Goal: Information Seeking & Learning: Learn about a topic

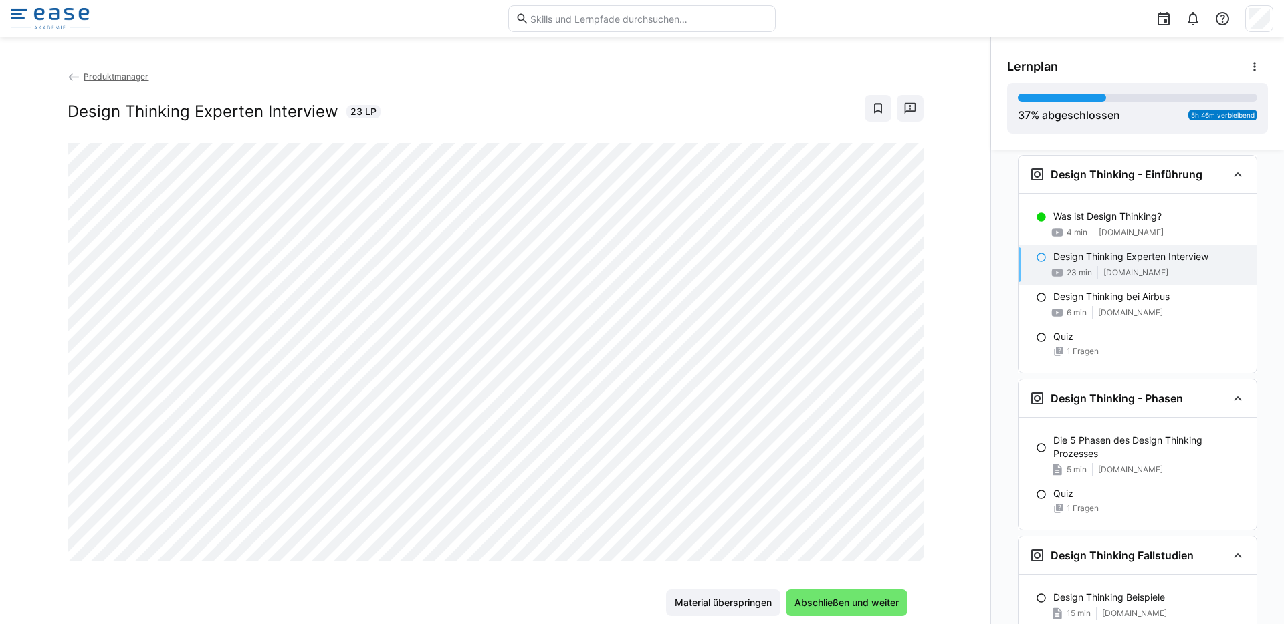
scroll to position [656, 0]
click at [844, 600] on span "Abschließen und weiter" at bounding box center [846, 602] width 108 height 13
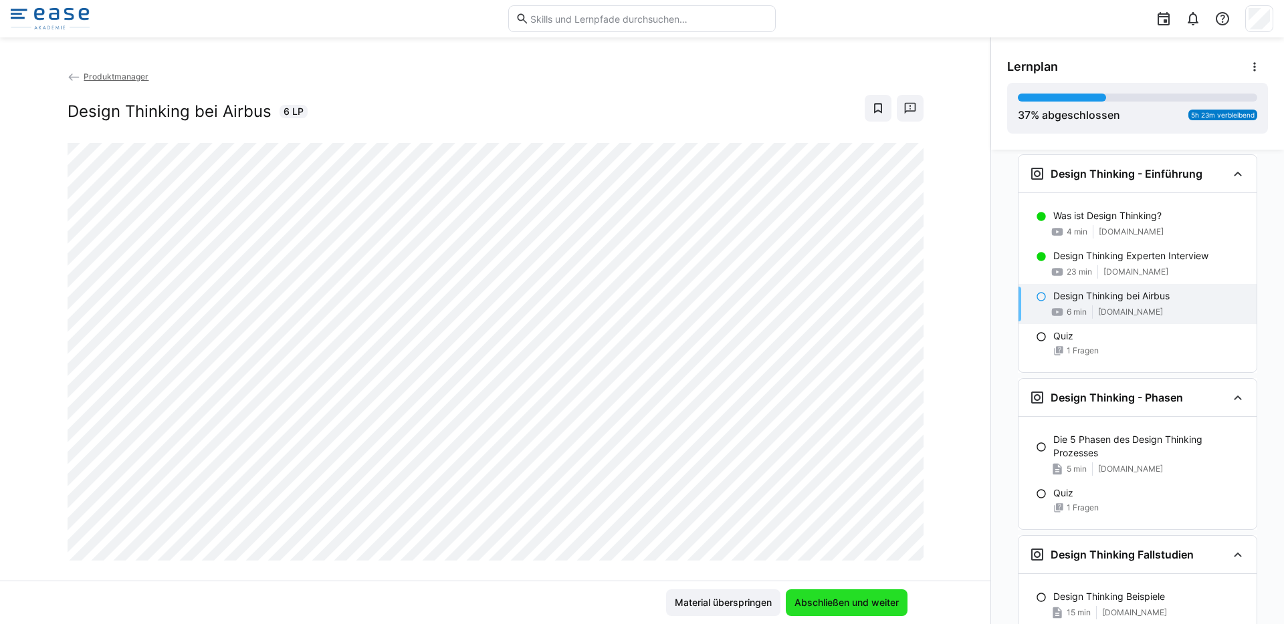
click at [827, 614] on span "Abschließen und weiter" at bounding box center [847, 603] width 122 height 27
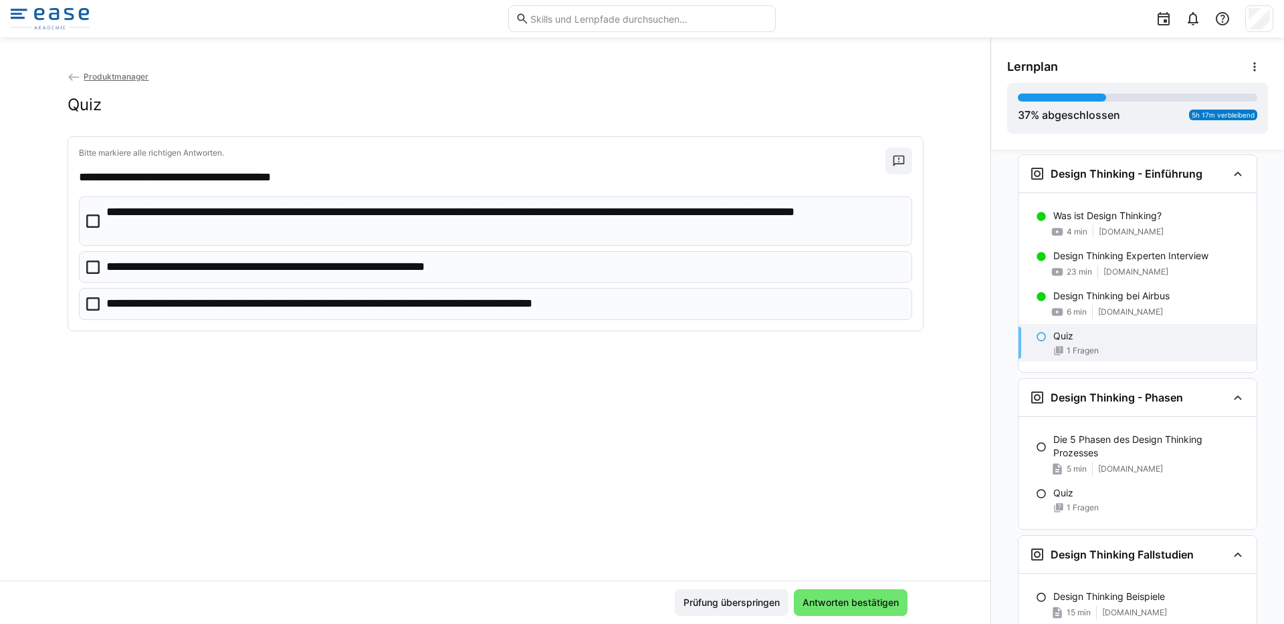
click at [355, 267] on p "**********" at bounding box center [304, 267] width 396 height 17
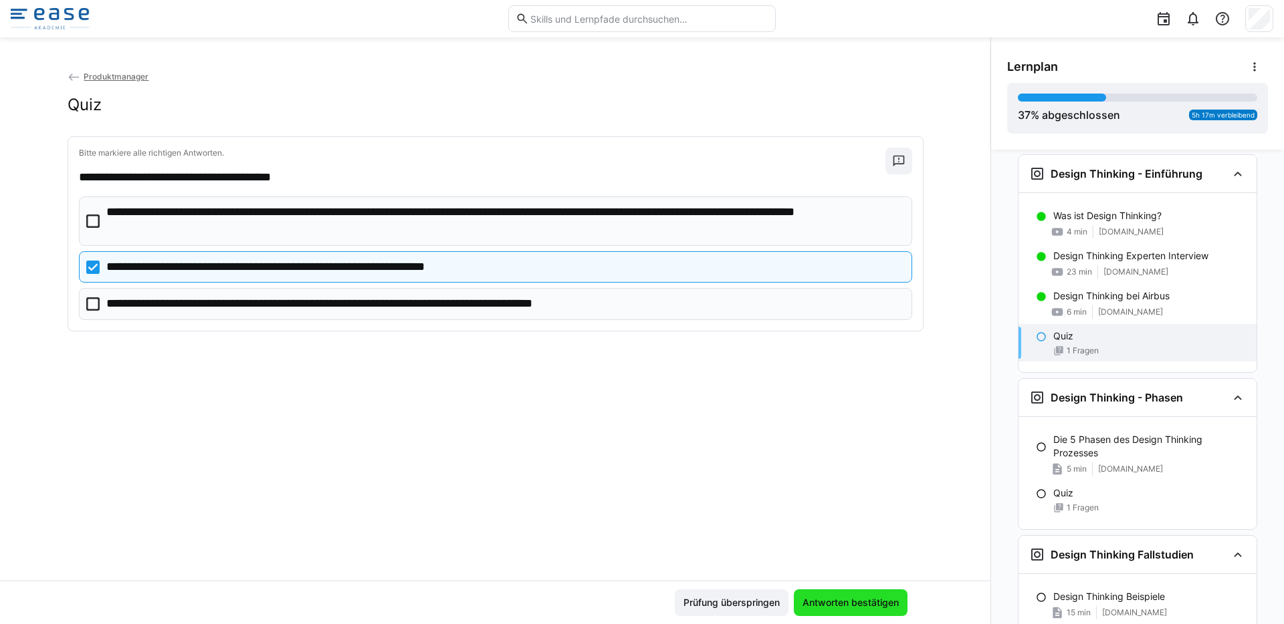
click at [853, 596] on span "Antworten bestätigen" at bounding box center [850, 602] width 100 height 13
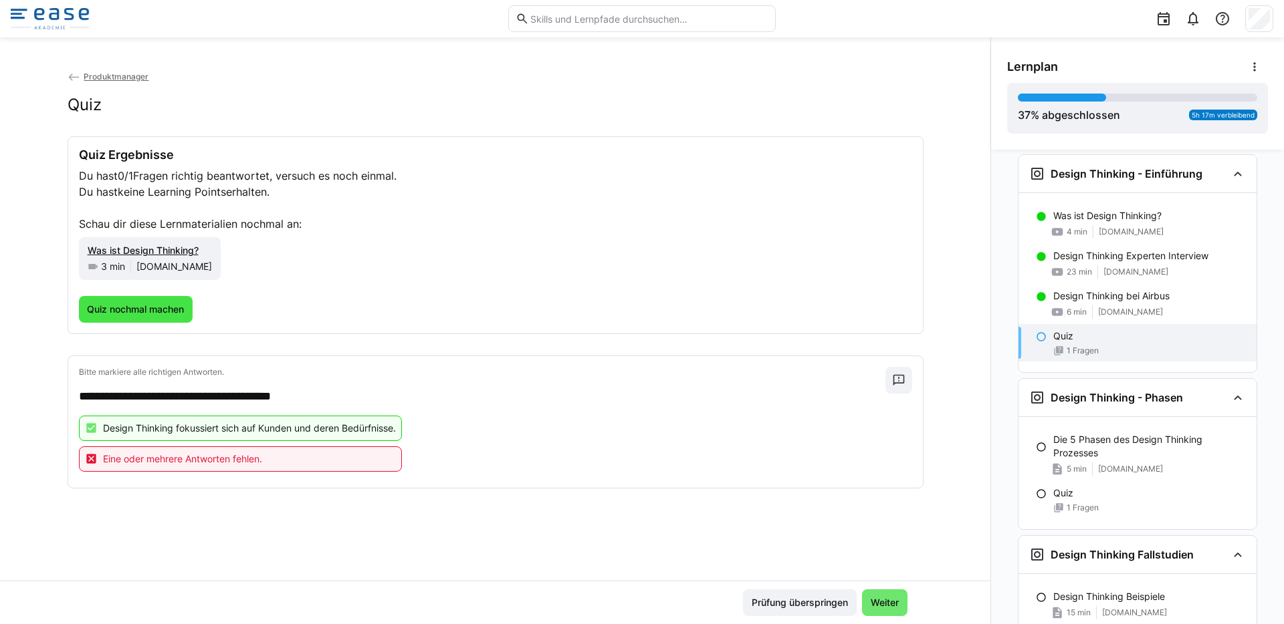
click at [155, 309] on span "Quiz nochmal machen" at bounding box center [135, 309] width 101 height 13
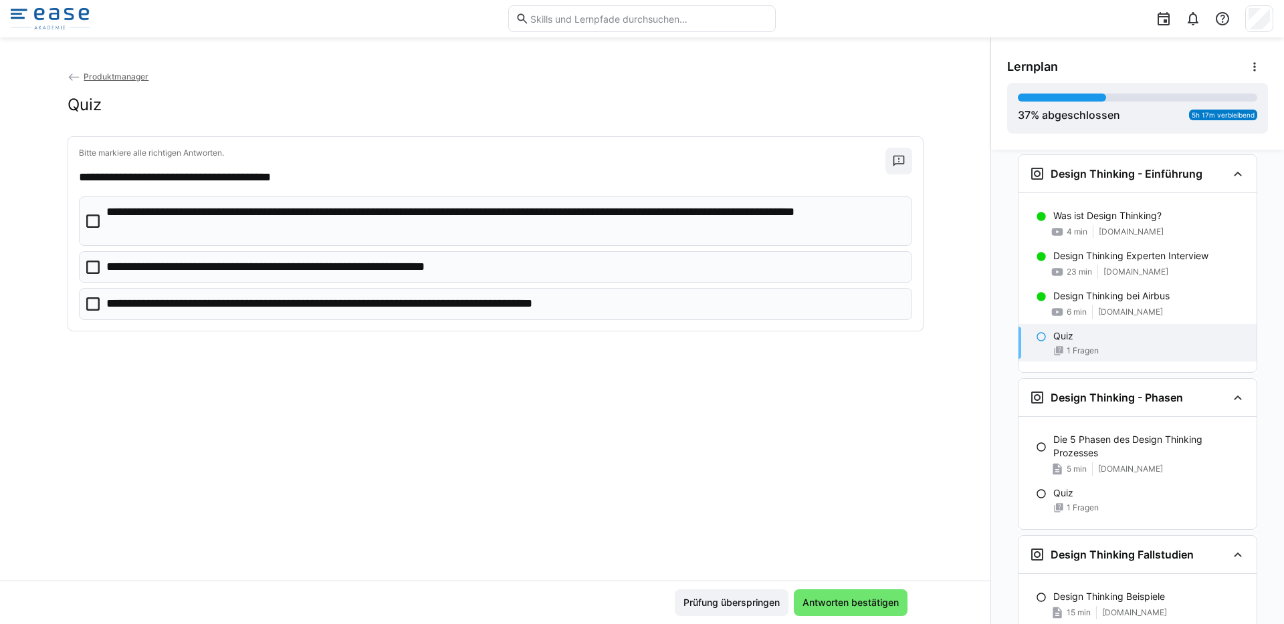
click at [215, 261] on p "**********" at bounding box center [304, 267] width 396 height 17
click at [231, 231] on p "**********" at bounding box center [504, 221] width 796 height 34
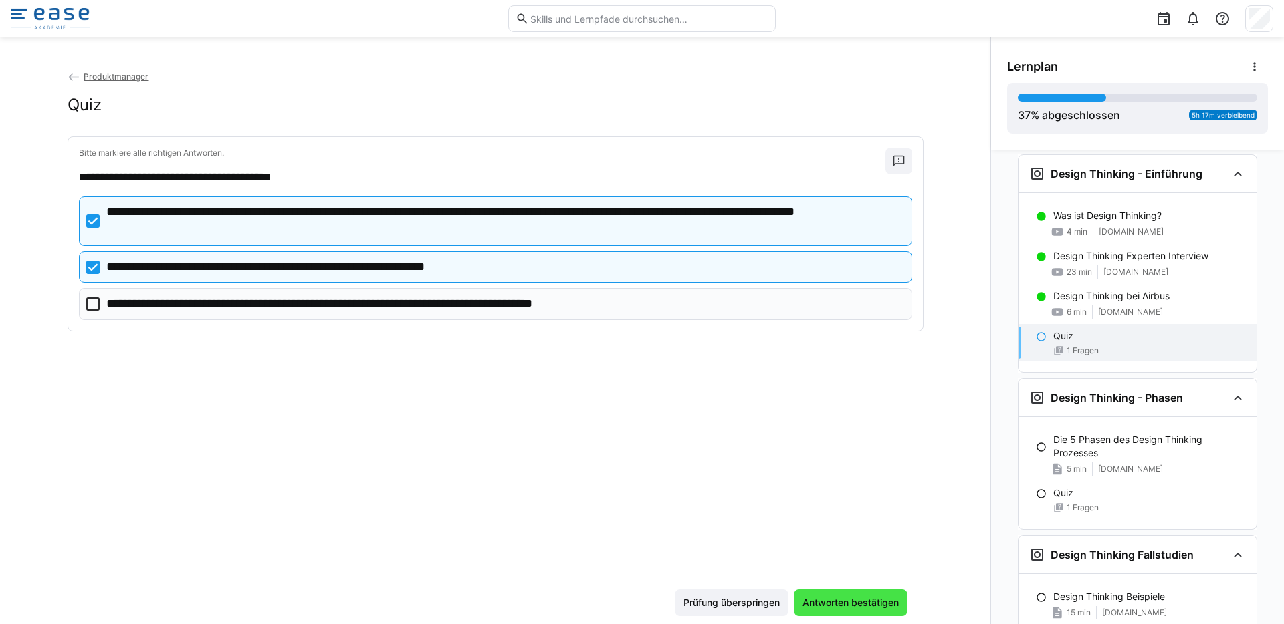
click at [822, 590] on span "Antworten bestätigen" at bounding box center [851, 603] width 114 height 27
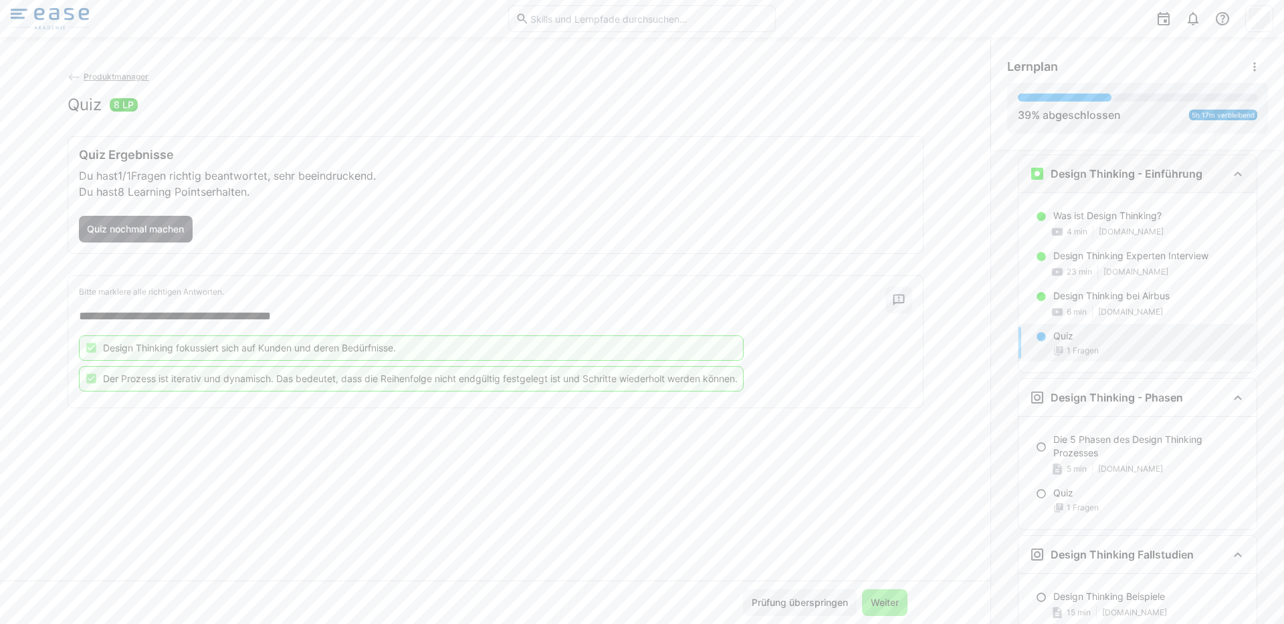
click at [1088, 178] on h3 "Design Thinking - Einführung" at bounding box center [1126, 173] width 152 height 13
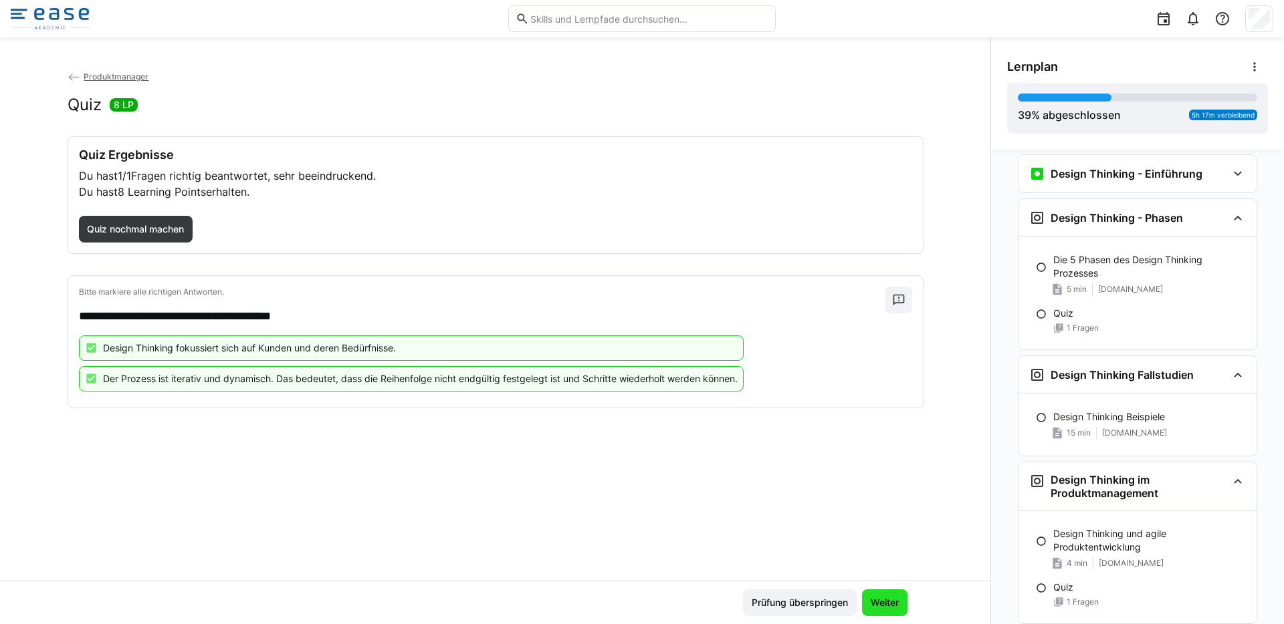
click at [887, 606] on span "Weiter" at bounding box center [884, 602] width 32 height 13
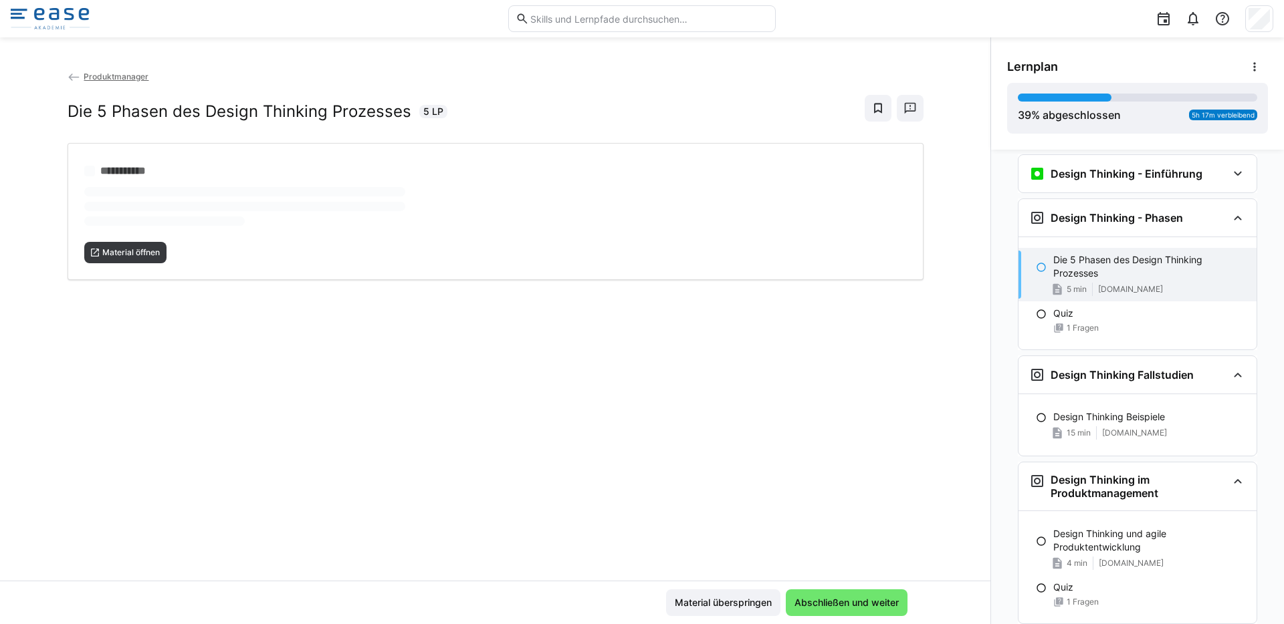
scroll to position [705, 0]
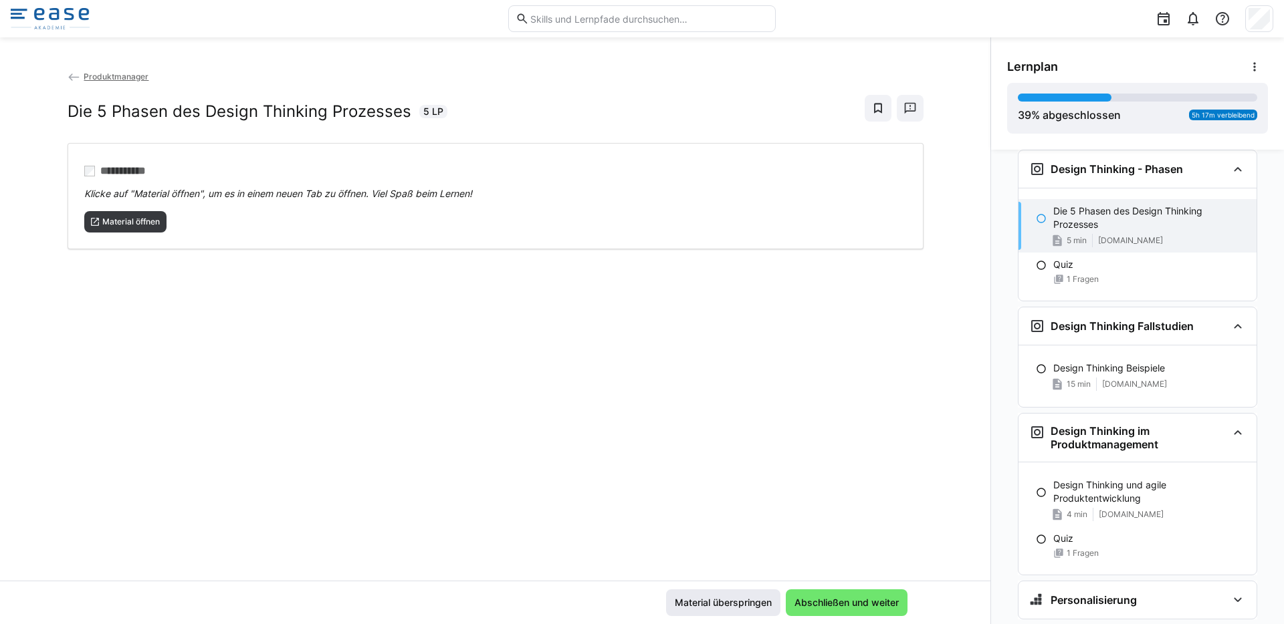
click at [708, 610] on span "Material überspringen" at bounding box center [723, 603] width 114 height 27
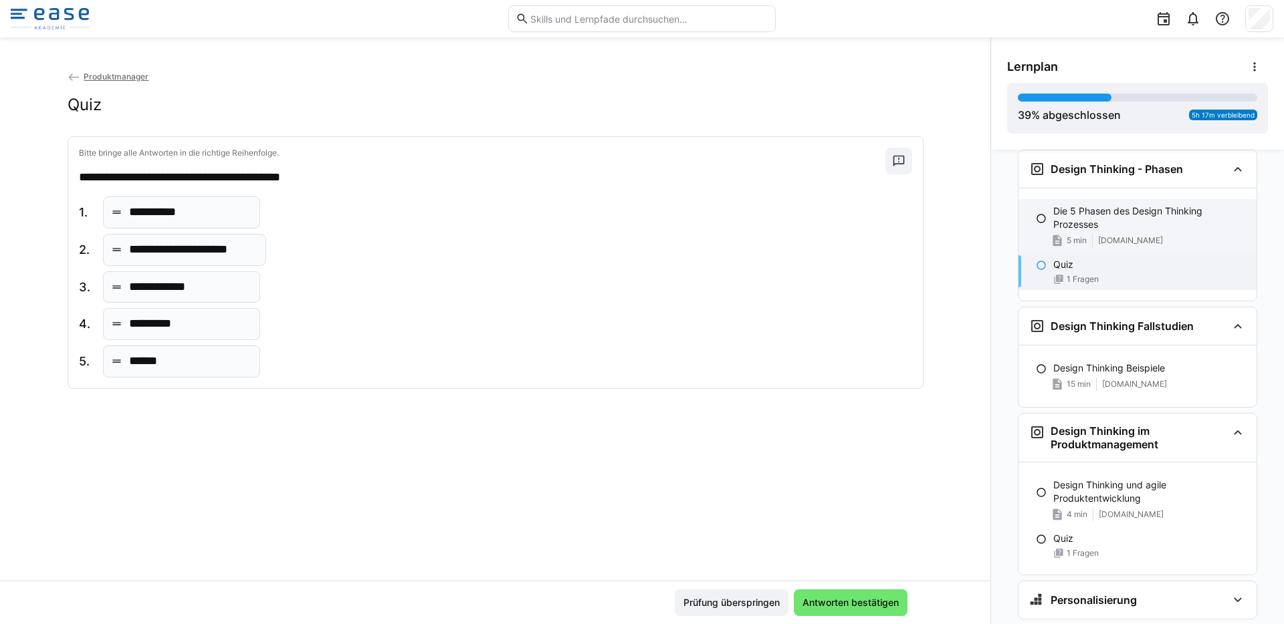
click at [1082, 225] on p "Die 5 Phasen des Design Thinking Prozesses" at bounding box center [1149, 218] width 193 height 27
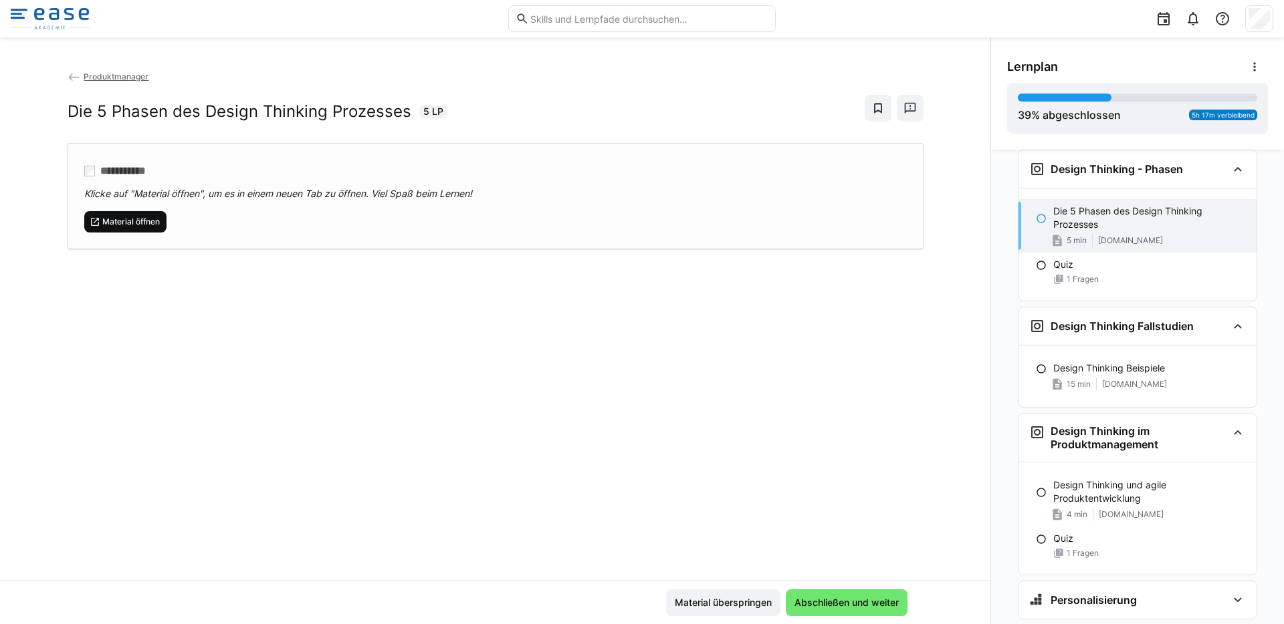
click at [132, 215] on span "Material öffnen" at bounding box center [125, 221] width 83 height 21
click at [869, 599] on span "Abschließen und weiter" at bounding box center [846, 602] width 108 height 13
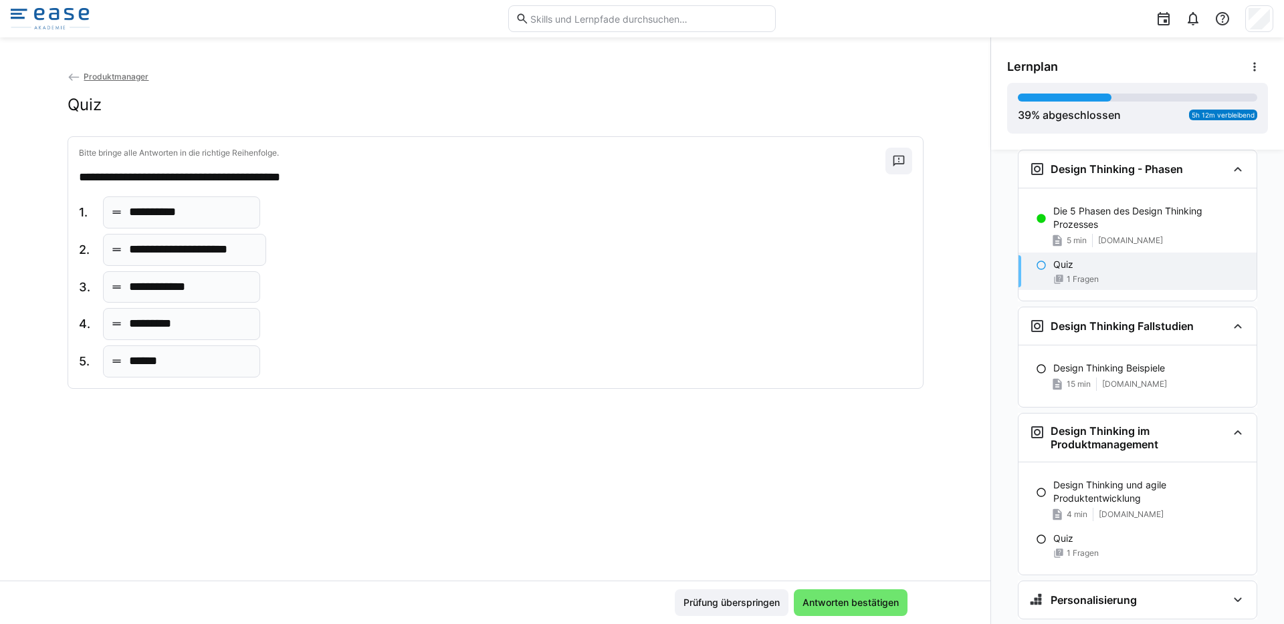
click at [179, 325] on p "*********" at bounding box center [157, 324] width 57 height 17
drag, startPoint x: 185, startPoint y: 327, endPoint x: 180, endPoint y: 211, distance: 115.8
drag, startPoint x: 181, startPoint y: 300, endPoint x: 181, endPoint y: 322, distance: 22.1
click at [825, 595] on span "Antworten bestätigen" at bounding box center [851, 603] width 114 height 27
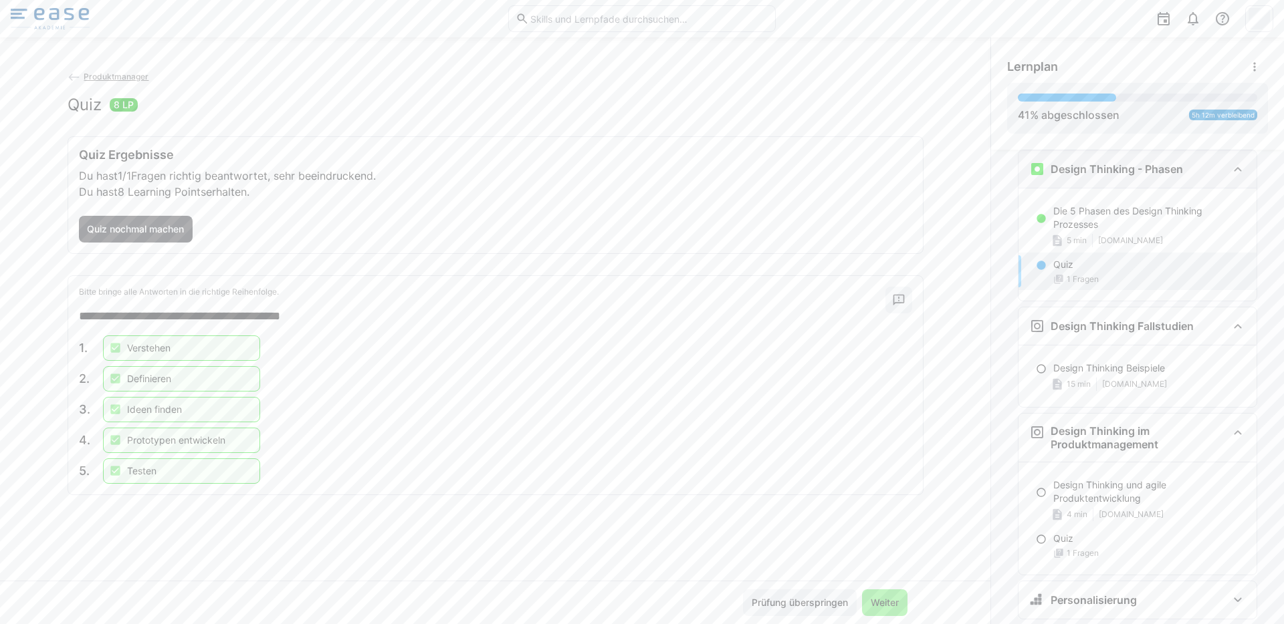
click at [1229, 170] on eds-icon at bounding box center [1237, 169] width 16 height 16
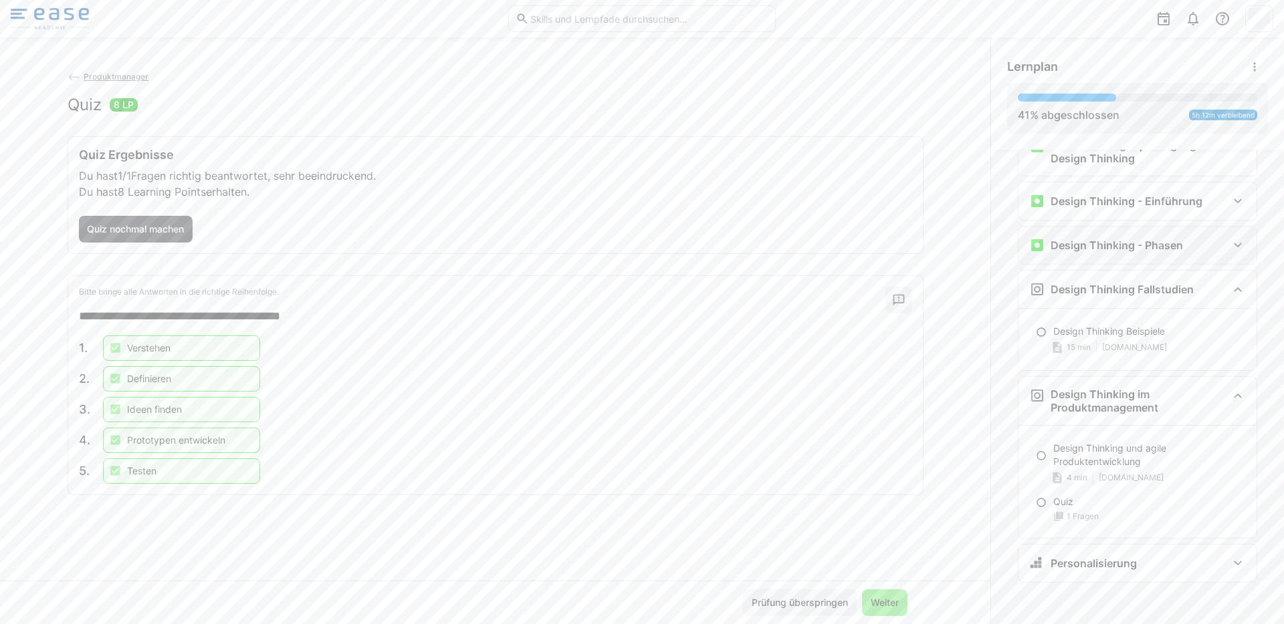
scroll to position [628, 0]
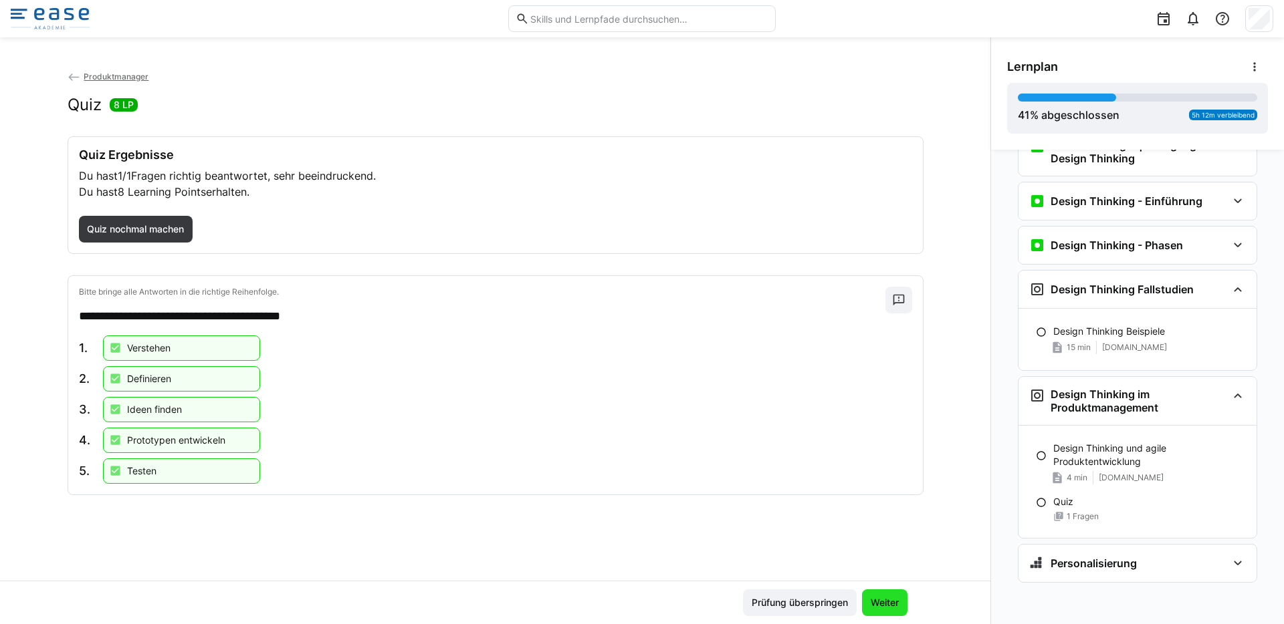
click at [877, 593] on span "Weiter" at bounding box center [884, 603] width 45 height 27
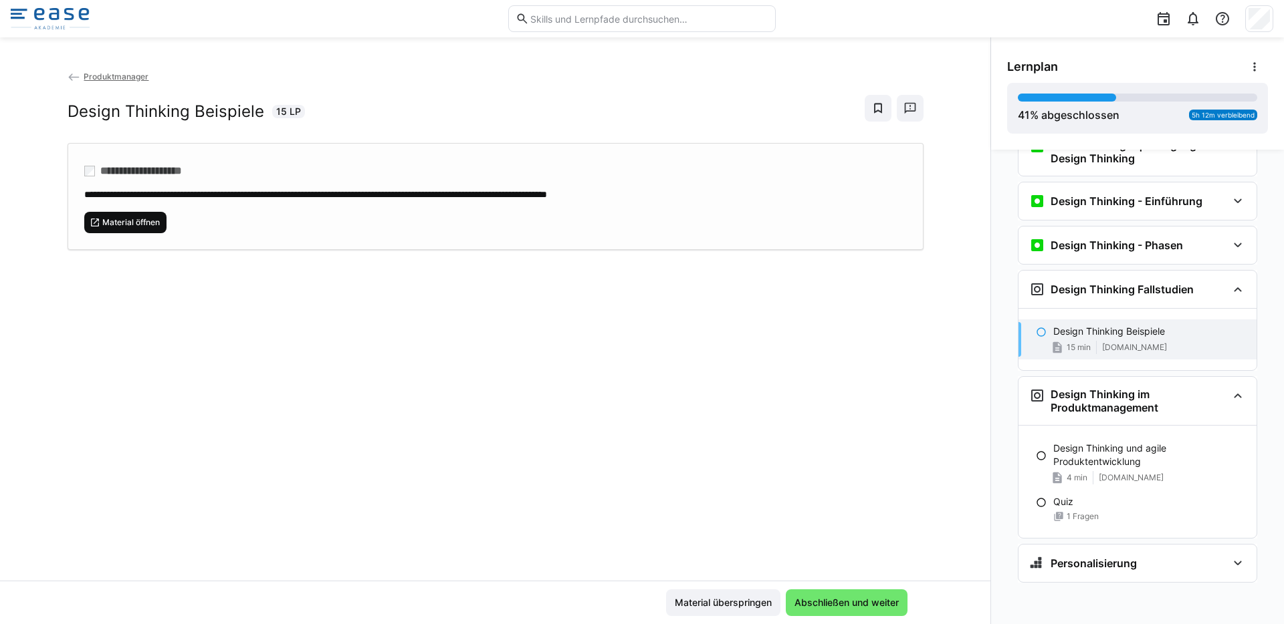
click at [156, 219] on span "Material öffnen" at bounding box center [131, 222] width 60 height 11
click at [840, 598] on span "Abschließen und weiter" at bounding box center [846, 602] width 108 height 13
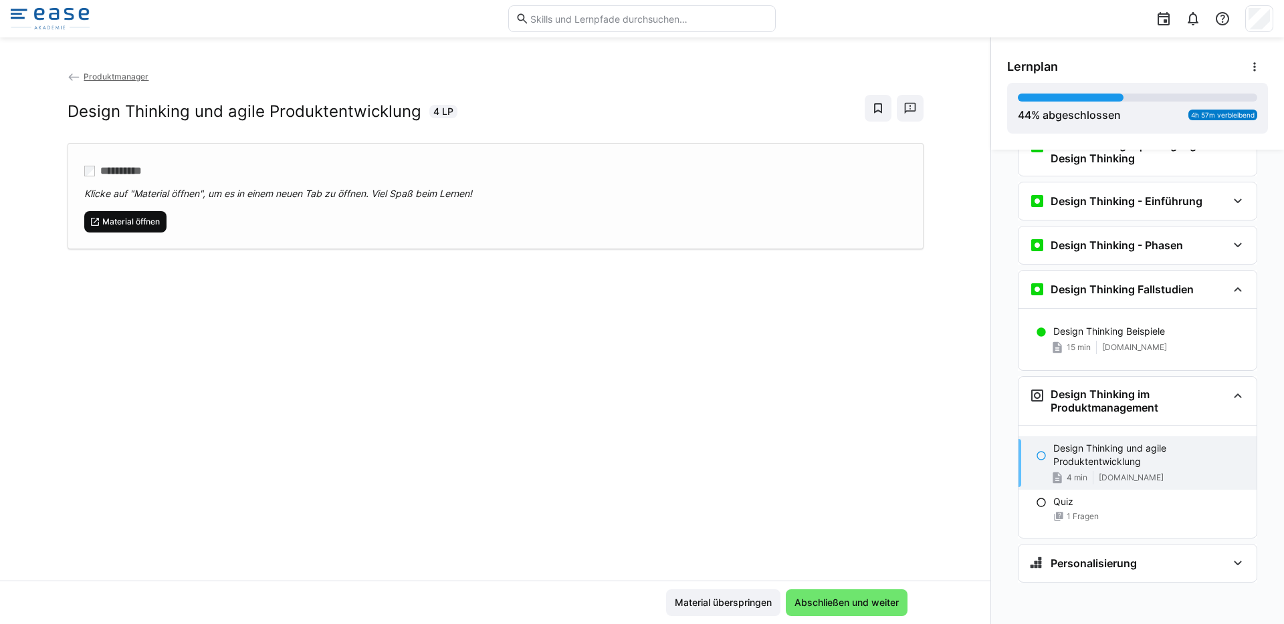
click at [121, 223] on span "Material öffnen" at bounding box center [131, 222] width 60 height 11
drag, startPoint x: 906, startPoint y: 116, endPoint x: 919, endPoint y: 87, distance: 31.7
click at [919, 87] on div "Produktmanager Design Thinking und agile Produktentwicklung 4 LP" at bounding box center [496, 107] width 856 height 74
click at [903, 102] on eds-icon at bounding box center [909, 108] width 13 height 13
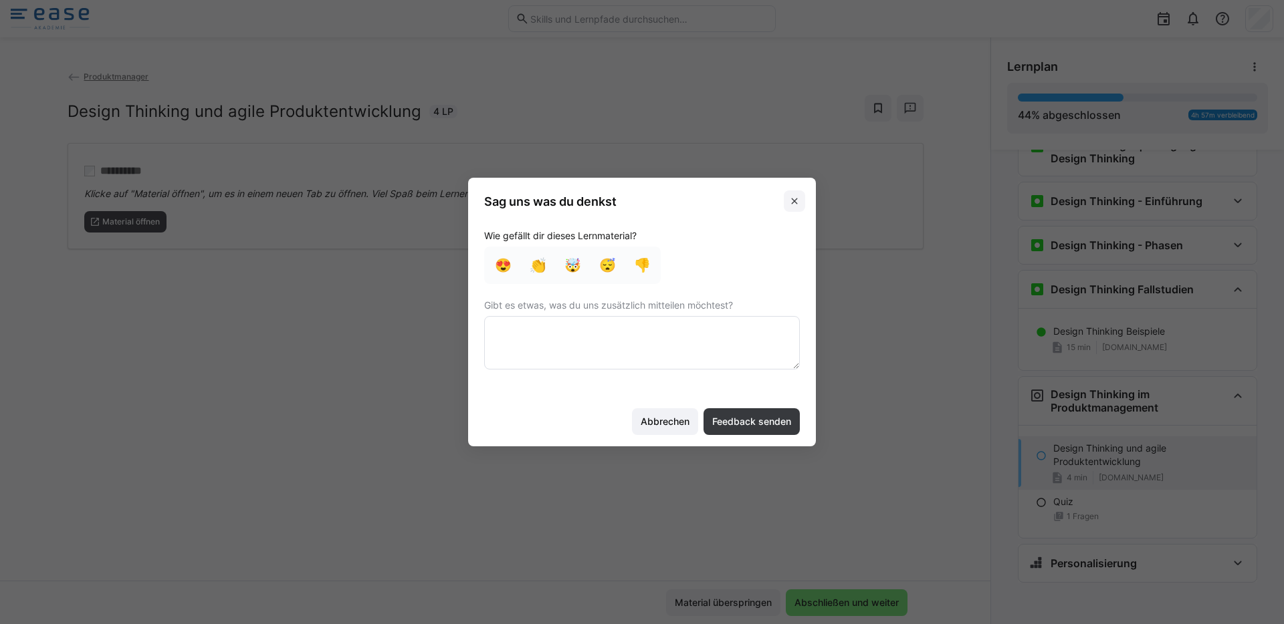
click at [793, 206] on eds-icon at bounding box center [794, 201] width 11 height 11
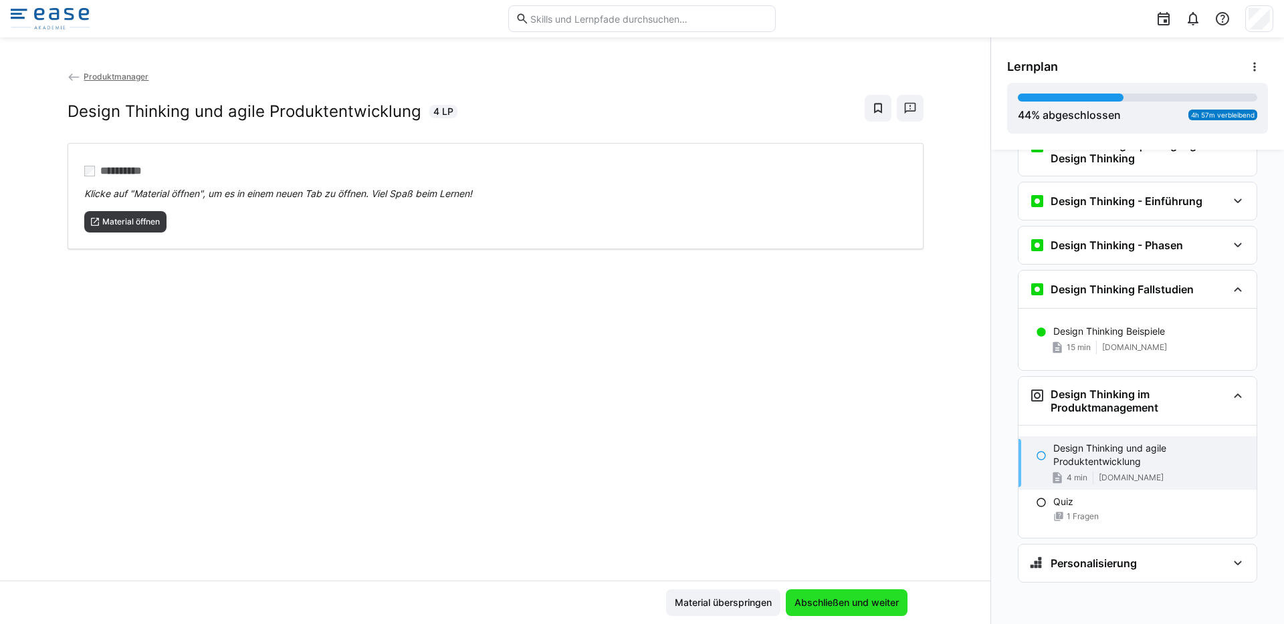
click at [846, 594] on span "Abschließen und weiter" at bounding box center [847, 603] width 122 height 27
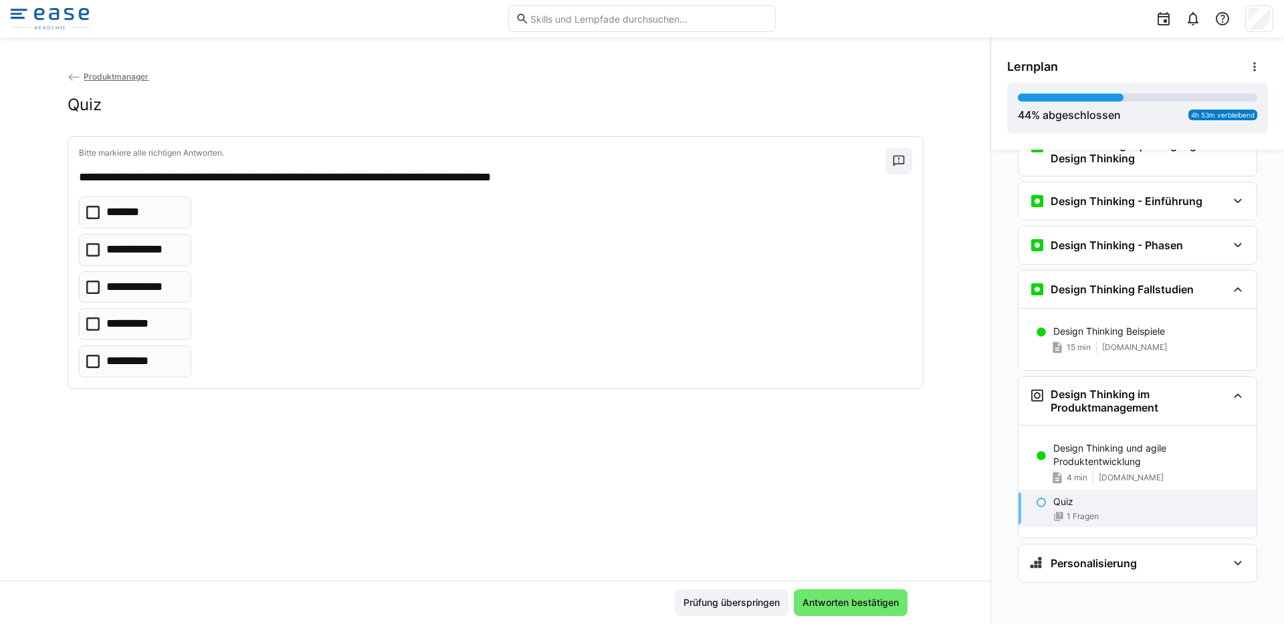
click at [144, 214] on eds-checkbox "*******" at bounding box center [135, 213] width 112 height 32
click at [144, 248] on p "**********" at bounding box center [141, 249] width 71 height 17
click at [138, 322] on p "*********" at bounding box center [131, 324] width 51 height 17
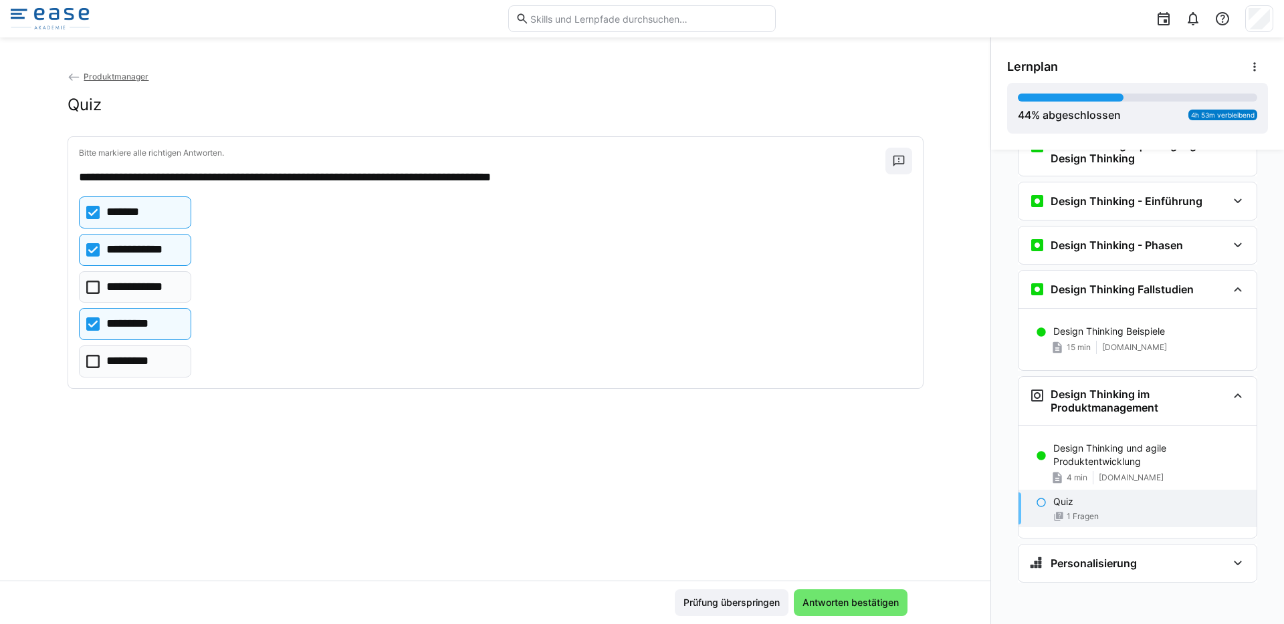
click at [146, 366] on p "*********" at bounding box center [130, 361] width 49 height 17
click at [812, 596] on span "Antworten bestätigen" at bounding box center [850, 602] width 100 height 13
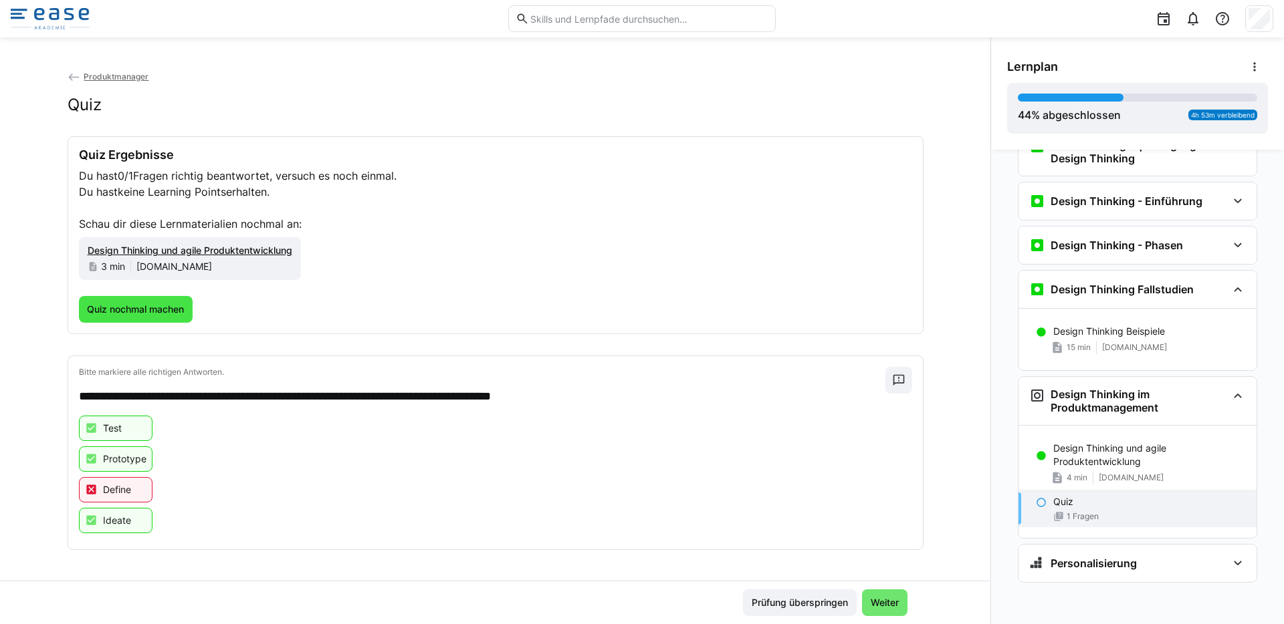
click at [172, 316] on span "Quiz nochmal machen" at bounding box center [135, 309] width 101 height 13
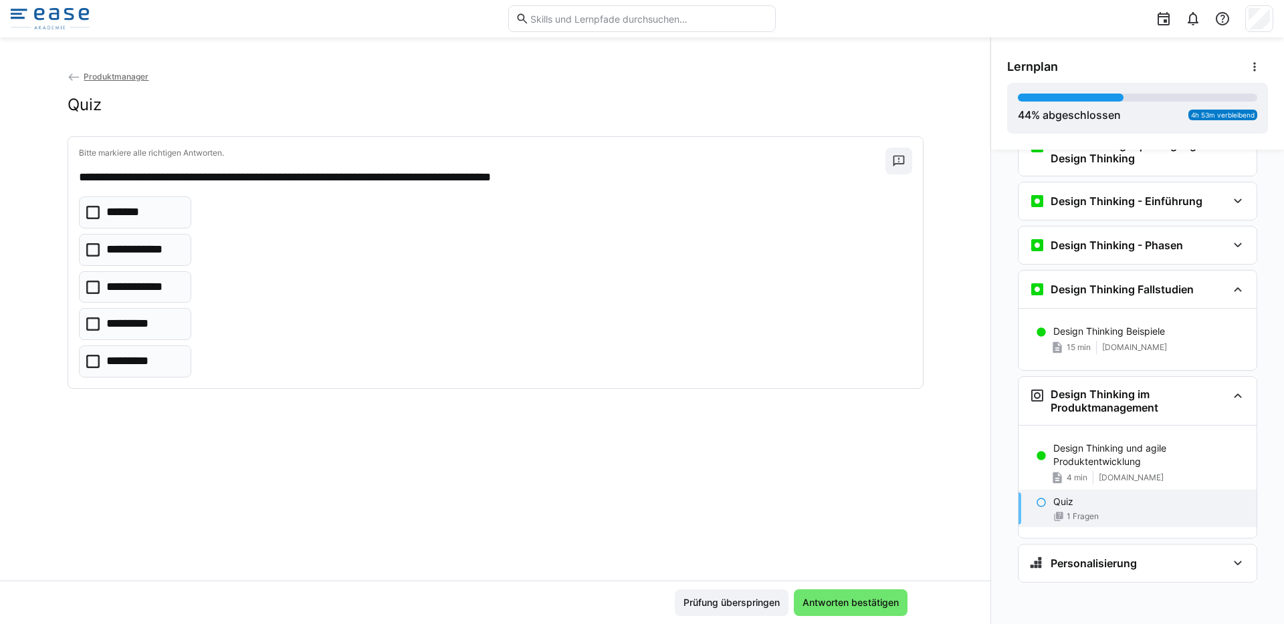
click at [145, 215] on eds-checkbox "*******" at bounding box center [135, 213] width 112 height 32
click at [143, 247] on p "**********" at bounding box center [141, 249] width 71 height 17
click at [140, 352] on eds-checkbox "*********" at bounding box center [135, 362] width 112 height 32
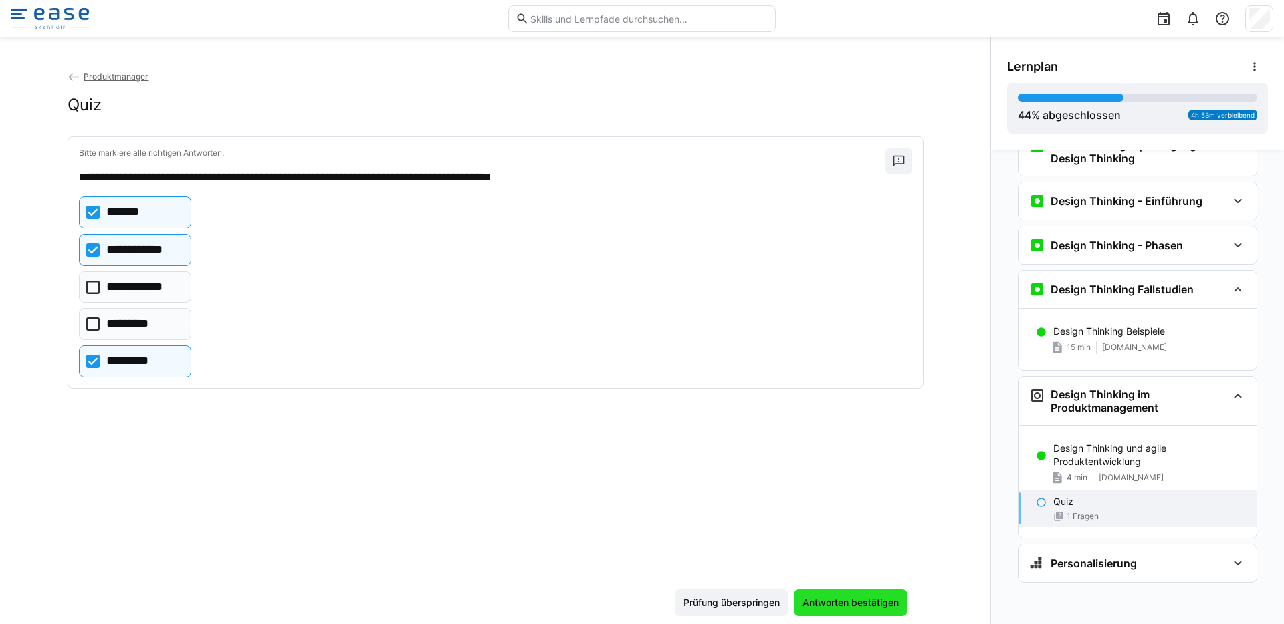
click at [811, 594] on span "Antworten bestätigen" at bounding box center [851, 603] width 114 height 27
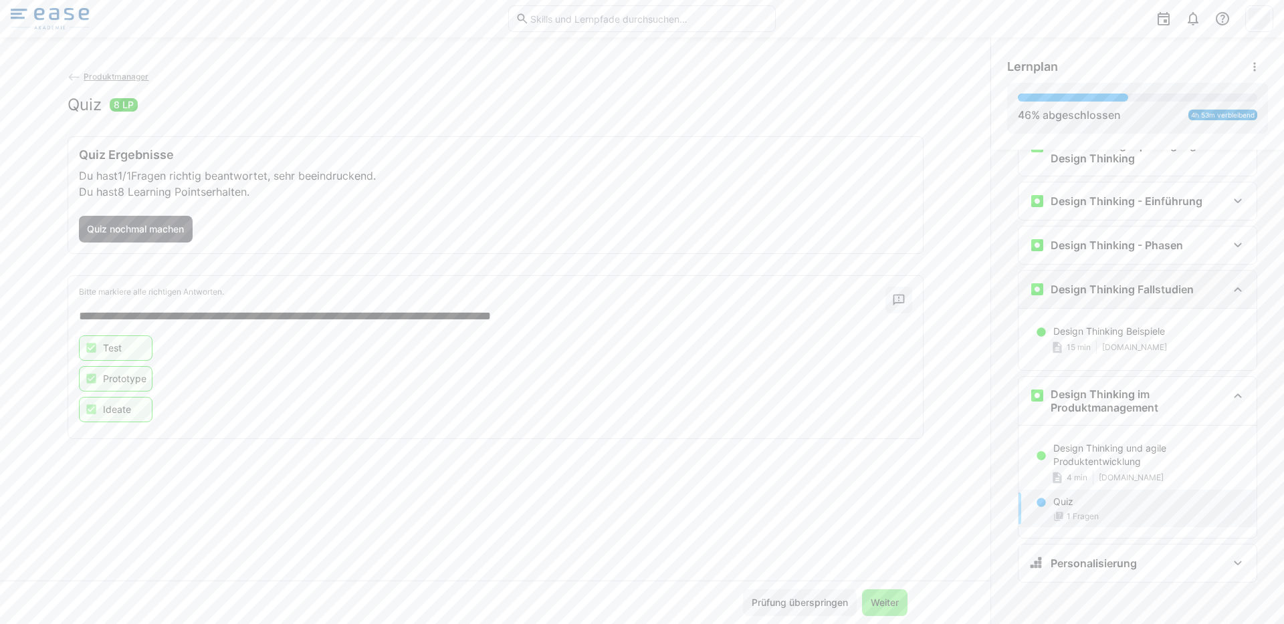
click at [1123, 288] on h3 "Design Thinking Fallstudien" at bounding box center [1121, 289] width 143 height 13
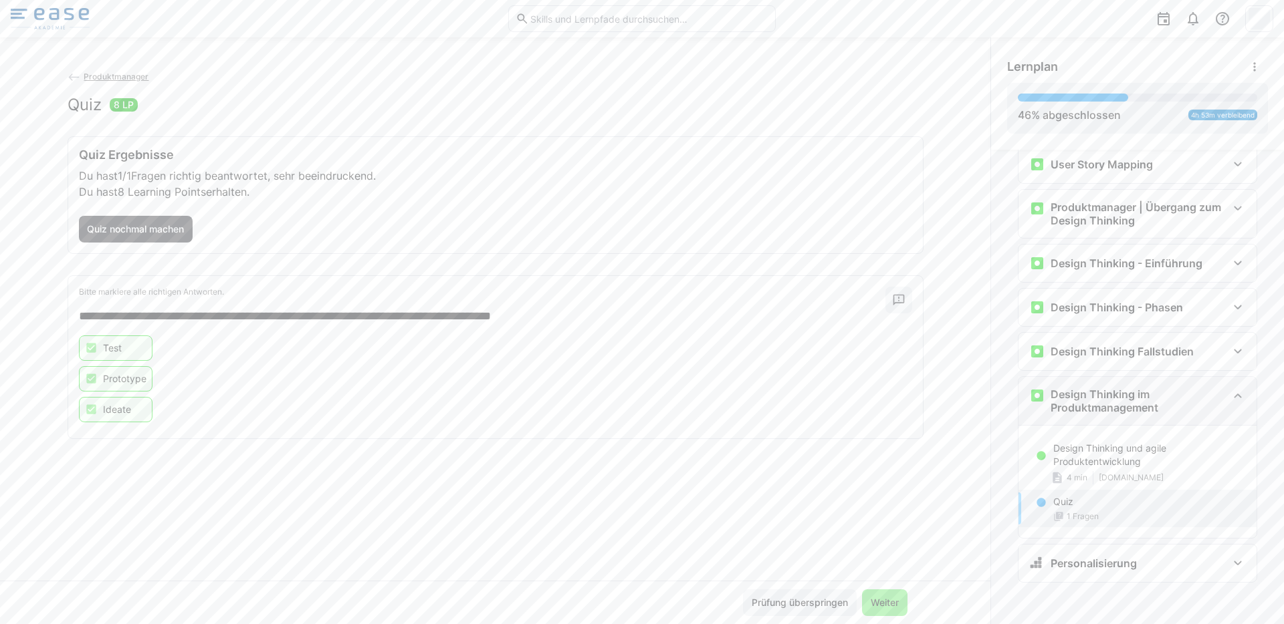
click at [1127, 402] on h3 "Design Thinking im Produktmanagement" at bounding box center [1138, 401] width 177 height 27
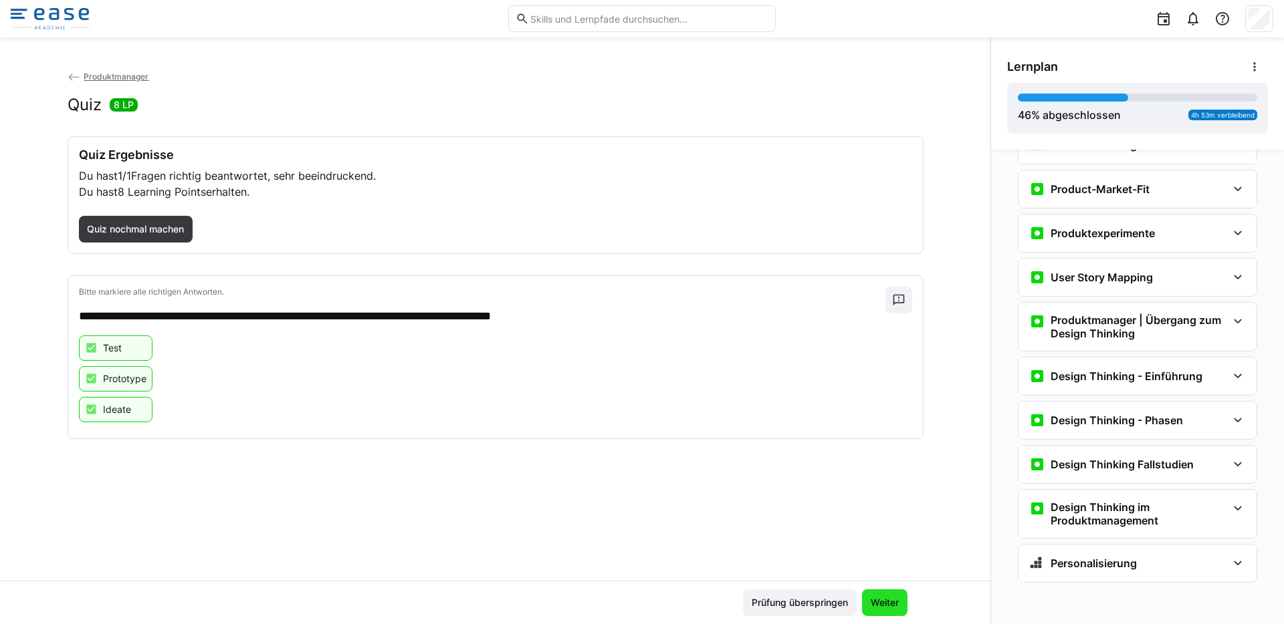
click at [895, 603] on span "Weiter" at bounding box center [884, 602] width 32 height 13
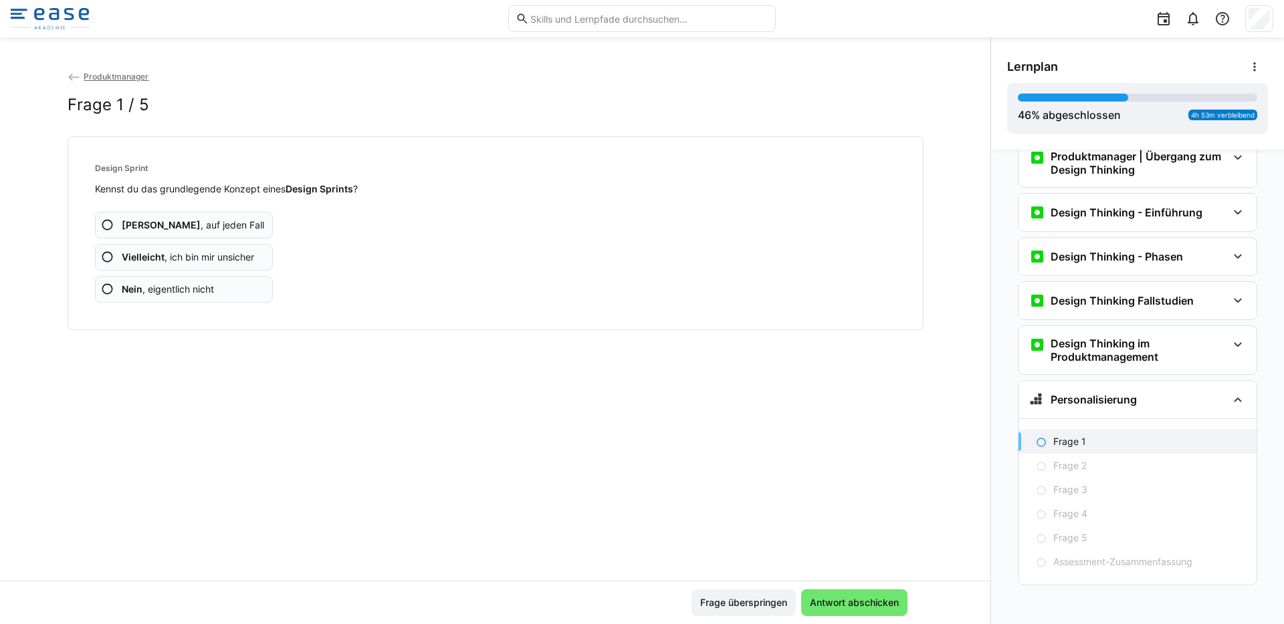
scroll to position [620, 0]
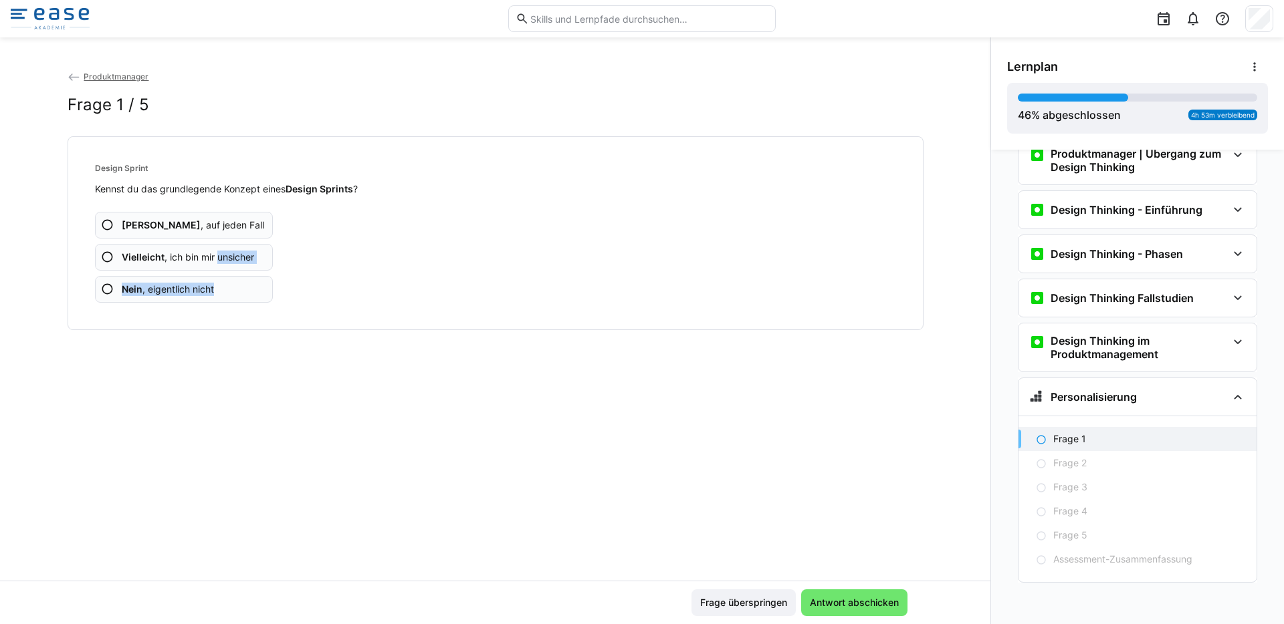
drag, startPoint x: 214, startPoint y: 257, endPoint x: 213, endPoint y: 283, distance: 25.4
click at [213, 283] on div "Ja , auf jeden Fall Vielleicht , ich bin mir unsicher Nein , eigentlich nicht" at bounding box center [495, 249] width 801 height 107
click at [207, 290] on span "Nein , eigentlich nicht" at bounding box center [168, 289] width 92 height 13
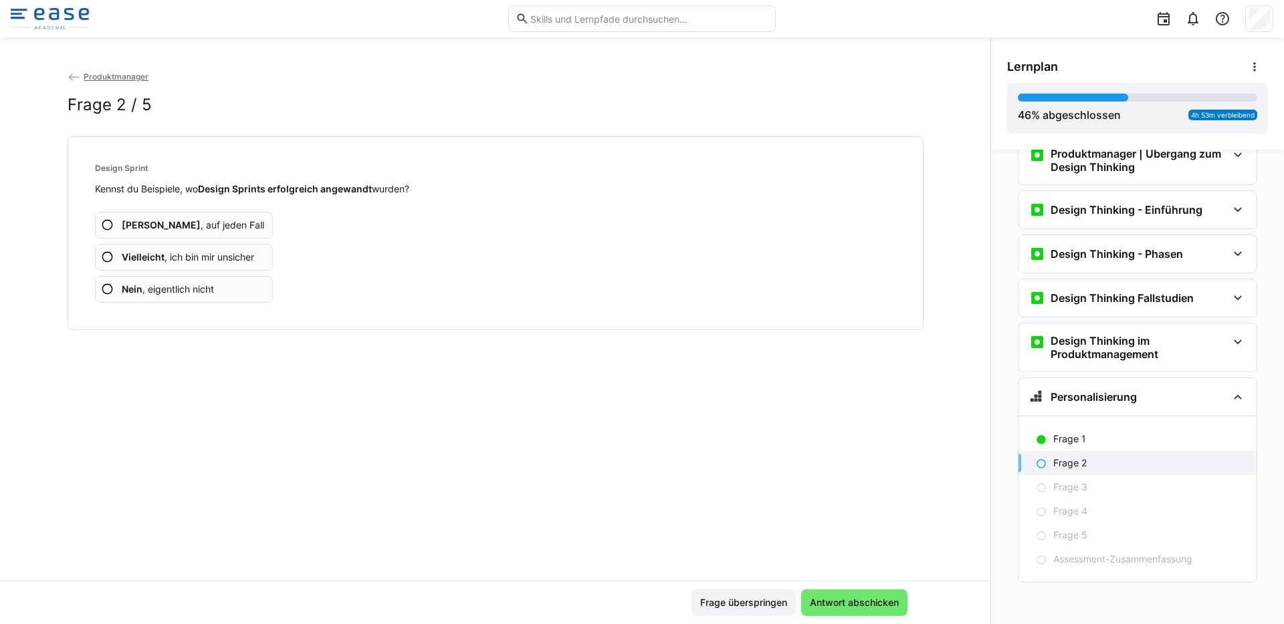
click at [209, 287] on span "Nein , eigentlich nicht" at bounding box center [168, 289] width 92 height 13
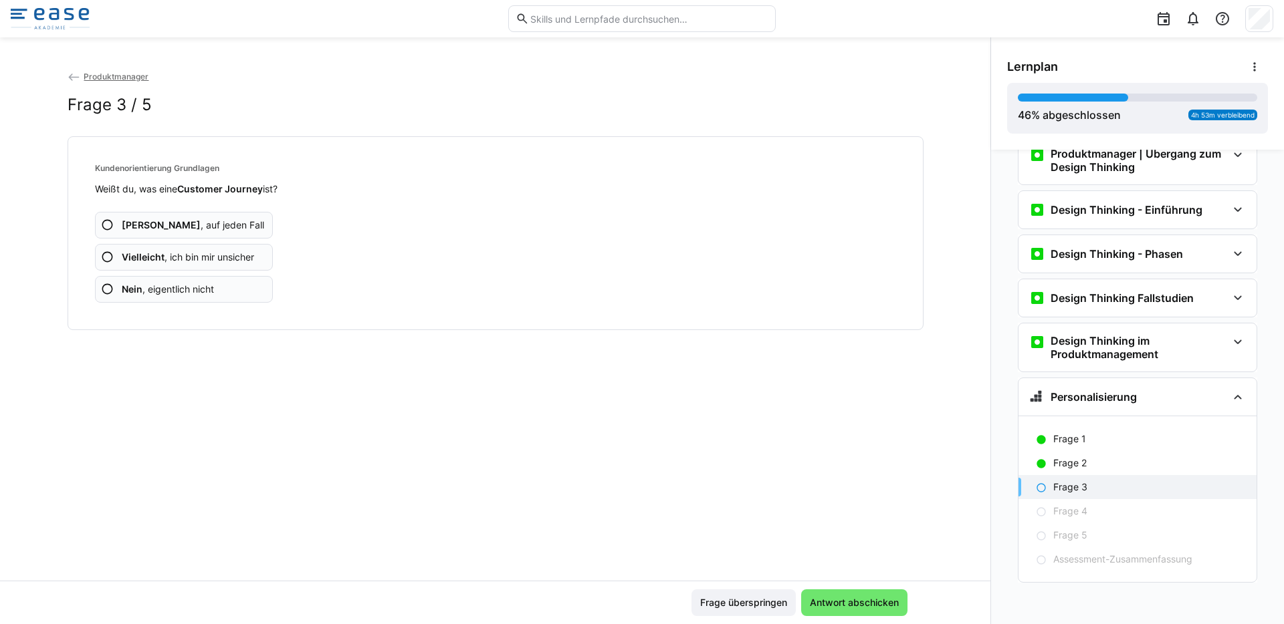
click at [220, 258] on span "Vielleicht , ich bin mir unsicher" at bounding box center [188, 257] width 132 height 13
click at [221, 257] on span "Vielleicht , ich bin mir unsicher" at bounding box center [188, 257] width 132 height 13
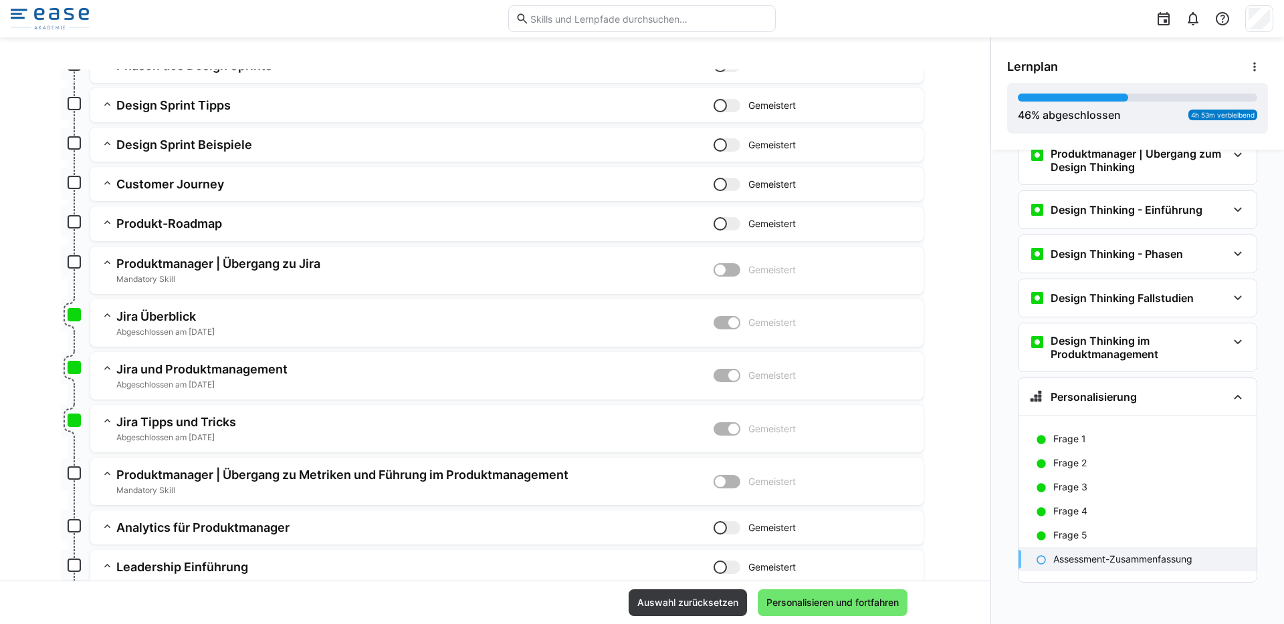
scroll to position [0, 0]
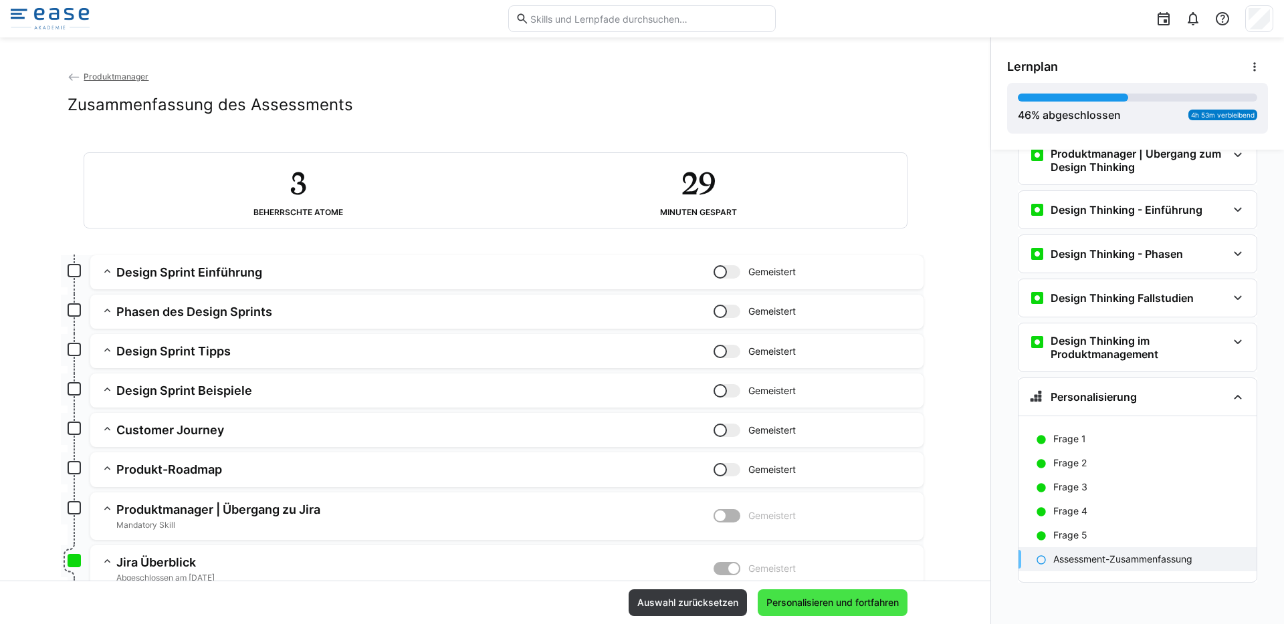
click at [854, 599] on span "Personalisieren und fortfahren" at bounding box center [832, 602] width 136 height 13
click at [1229, 390] on eds-icon at bounding box center [1237, 397] width 16 height 16
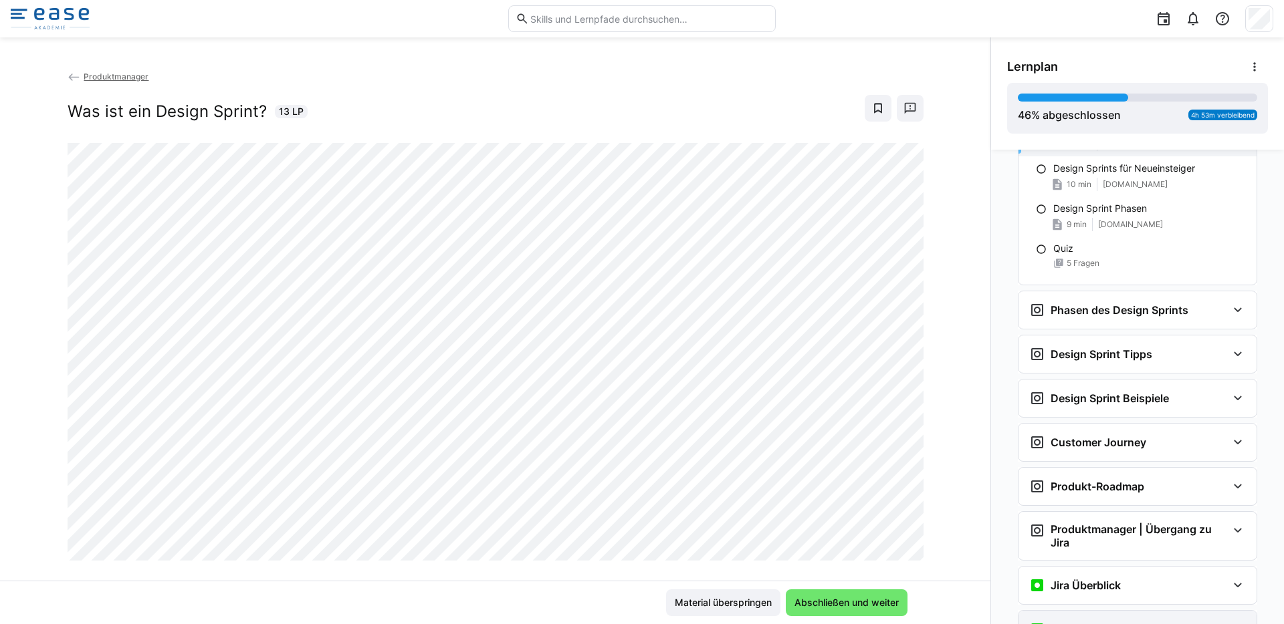
scroll to position [926, 0]
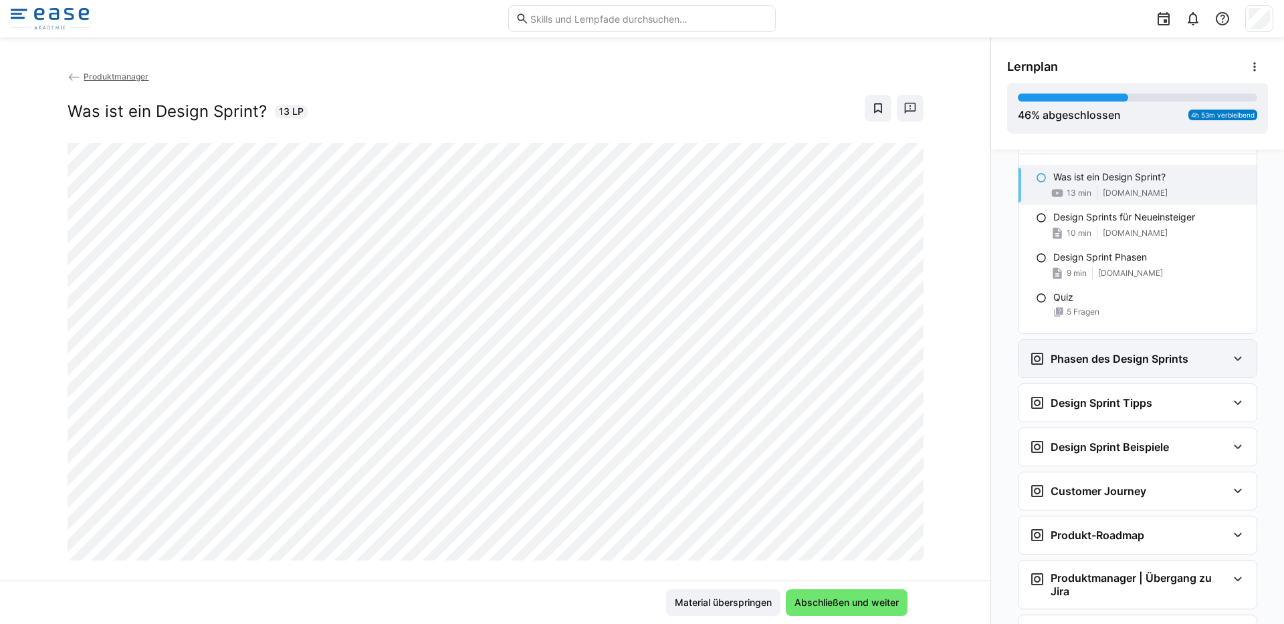
click at [1128, 358] on h3 "Phasen des Design Sprints" at bounding box center [1119, 358] width 138 height 13
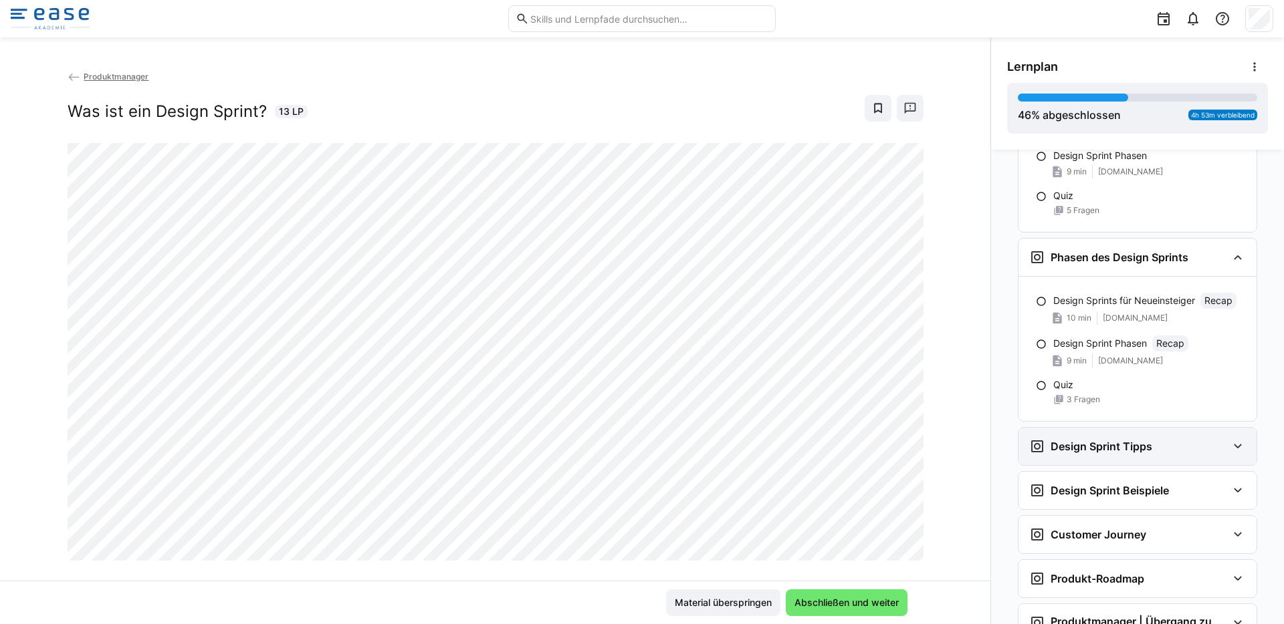
click at [1117, 443] on h3 "Design Sprint Tipps" at bounding box center [1101, 446] width 102 height 13
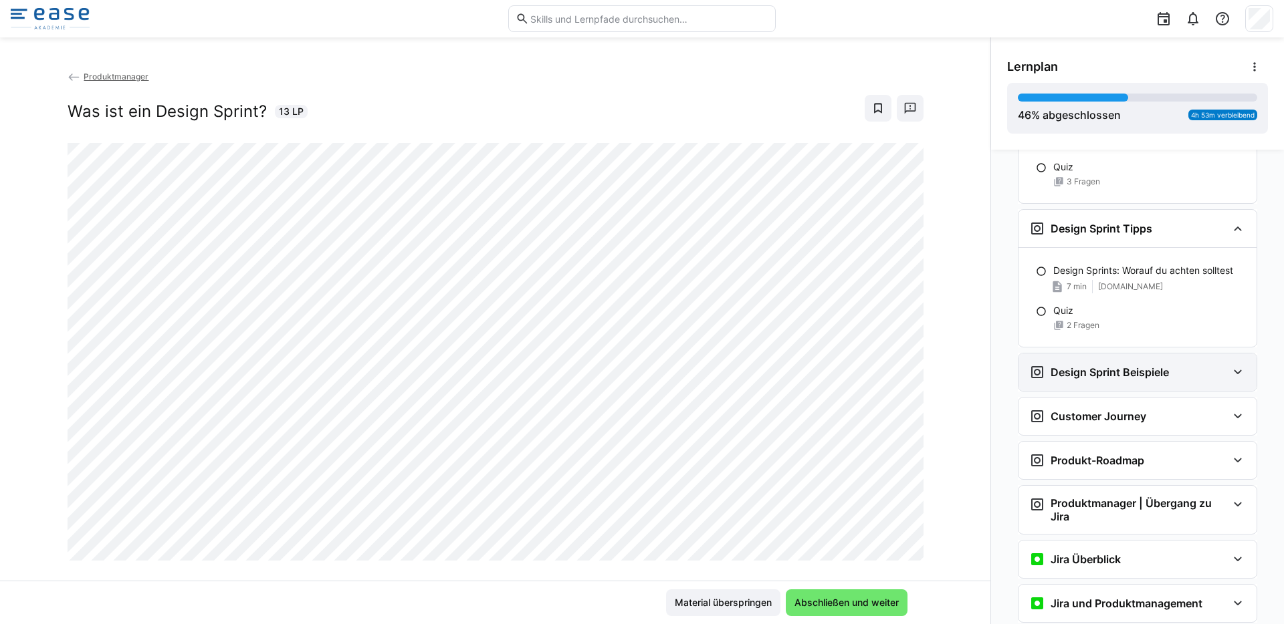
click at [1128, 376] on h3 "Design Sprint Beispiele" at bounding box center [1109, 372] width 118 height 13
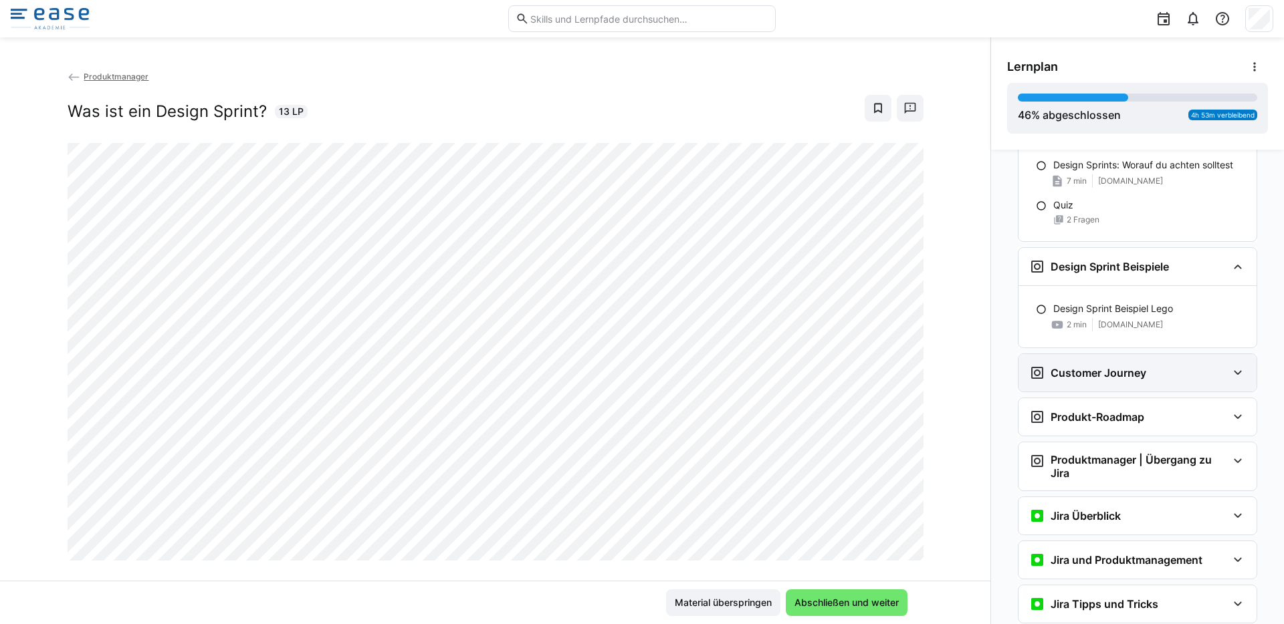
click at [1127, 379] on h3 "Customer Journey" at bounding box center [1098, 372] width 96 height 13
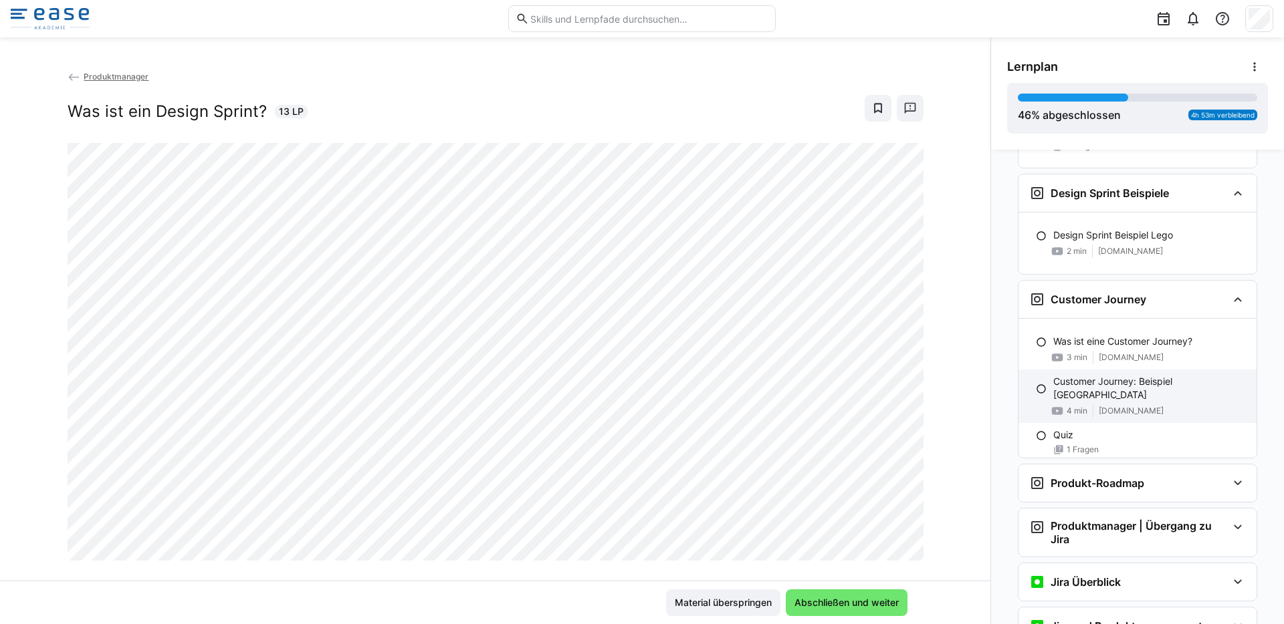
scroll to position [1431, 0]
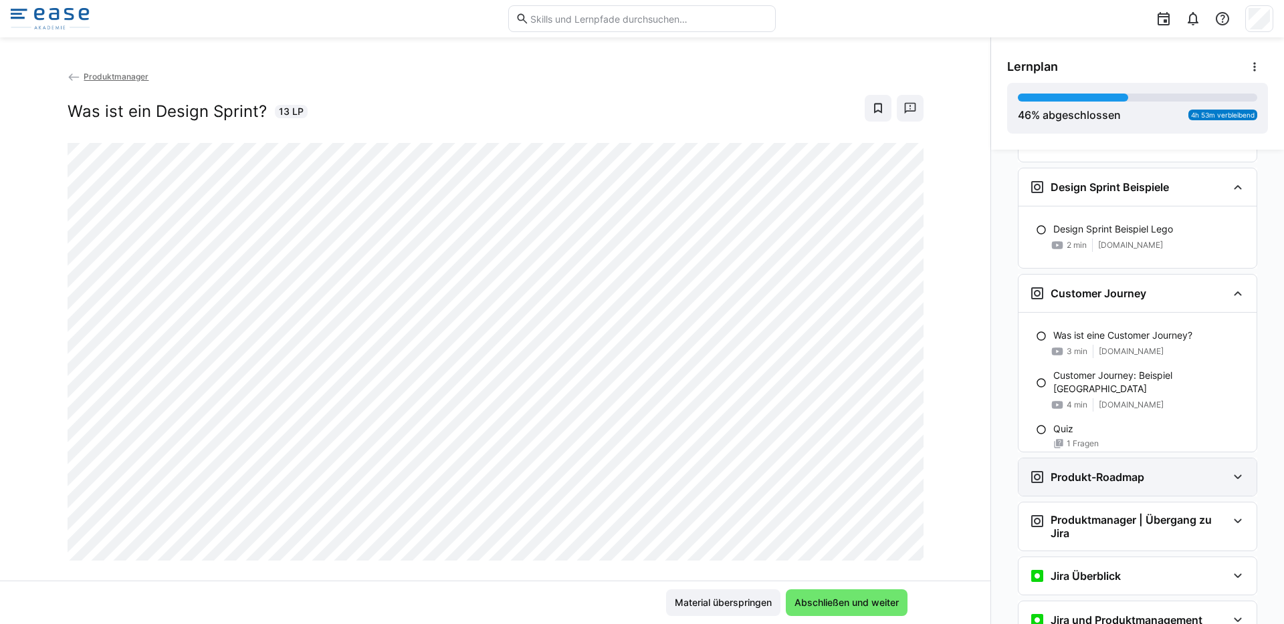
click at [1104, 481] on h3 "Produkt-Roadmap" at bounding box center [1097, 477] width 94 height 13
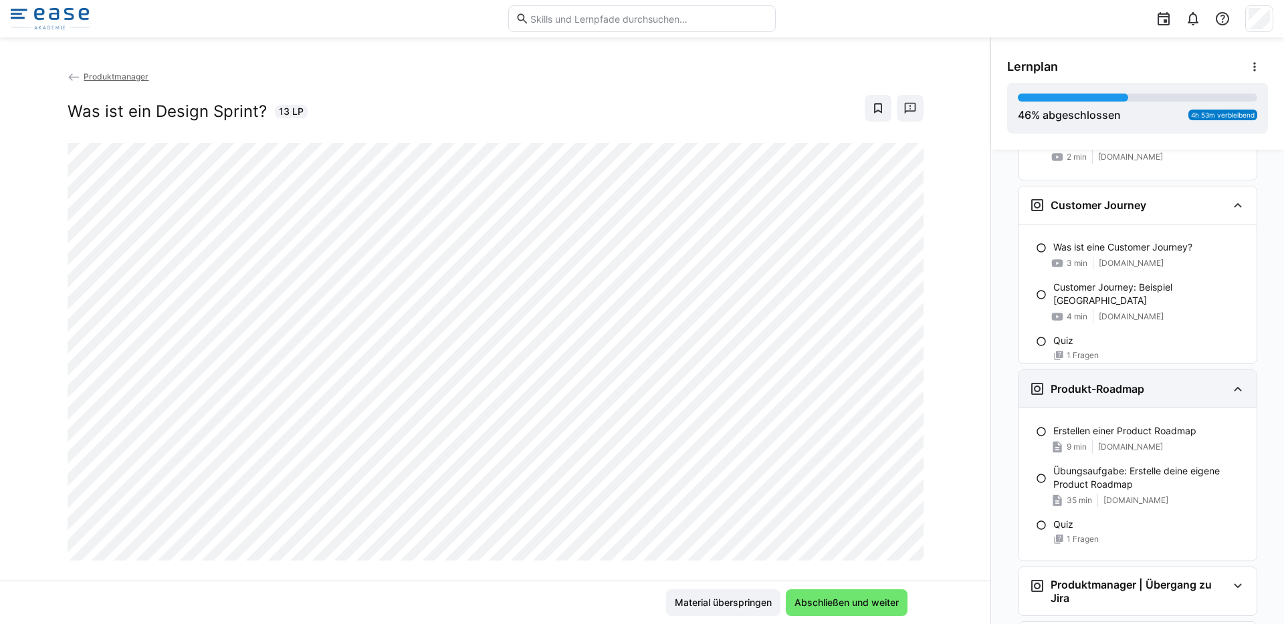
scroll to position [1630, 0]
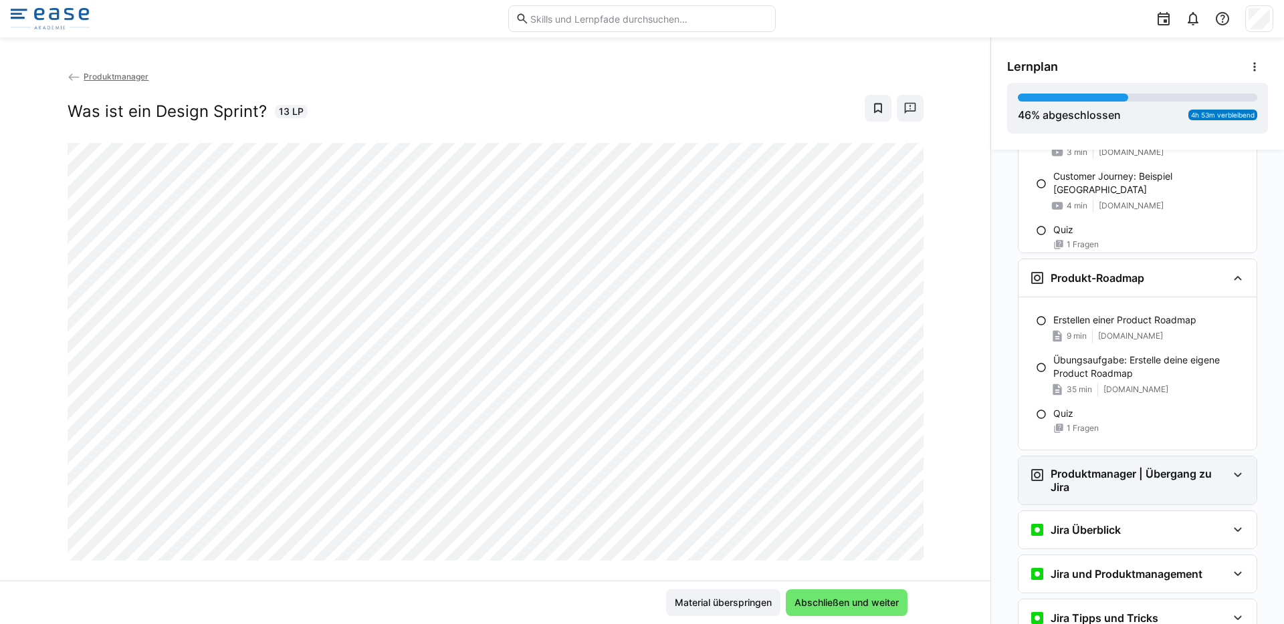
click at [1104, 475] on h3 "Produktmanager | Übergang zu Jira" at bounding box center [1138, 480] width 177 height 27
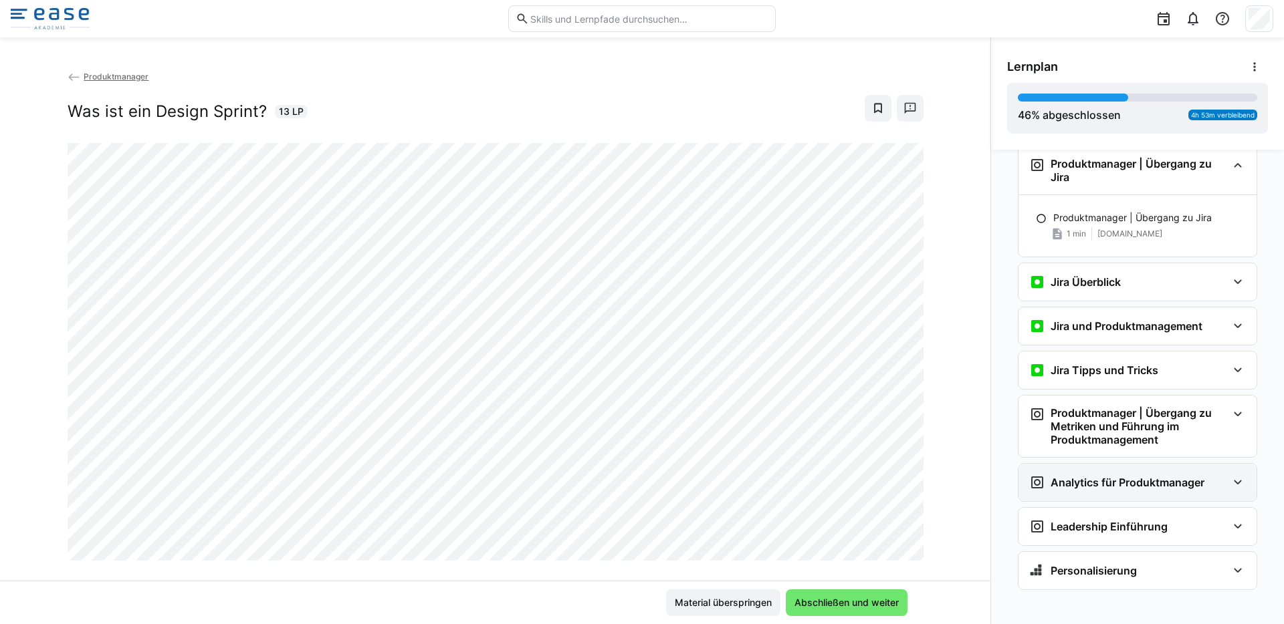
scroll to position [1948, 0]
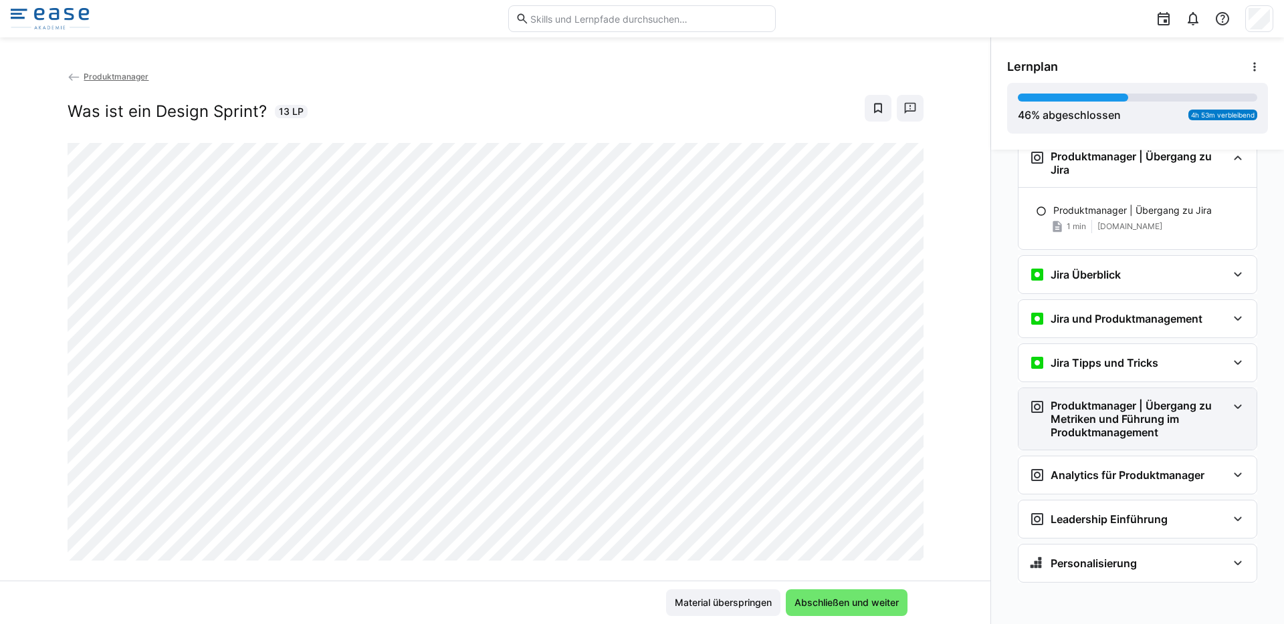
click at [1104, 435] on h3 "Produktmanager | Übergang zu Metriken und Führung im Produktmanagement" at bounding box center [1138, 419] width 177 height 40
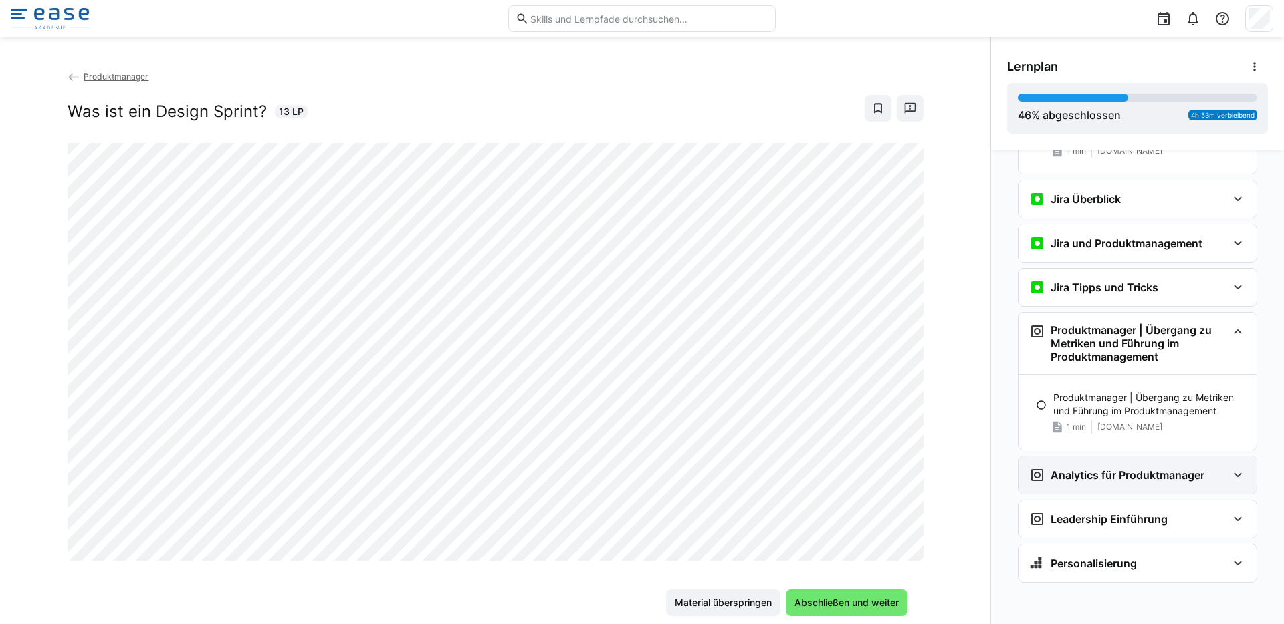
click at [1102, 466] on div "Analytics für Produktmanager" at bounding box center [1137, 475] width 238 height 37
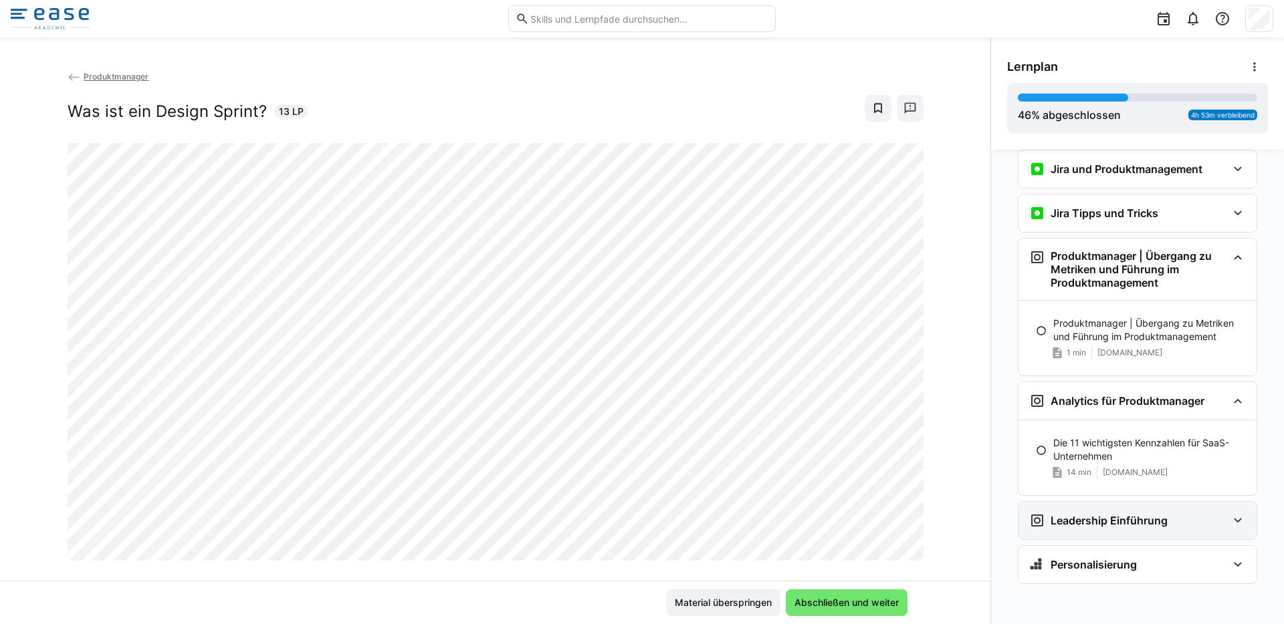
click at [1104, 520] on h3 "Leadership Einführung" at bounding box center [1108, 520] width 117 height 13
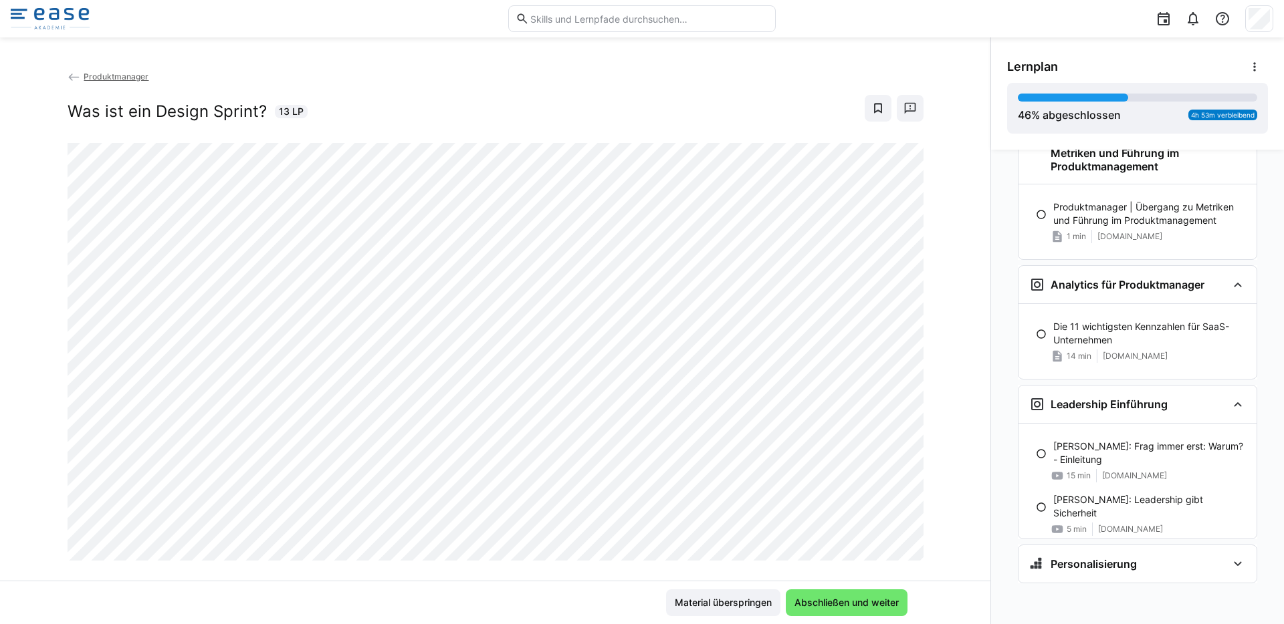
scroll to position [2214, 0]
click at [1098, 558] on h3 "Personalisierung" at bounding box center [1093, 563] width 86 height 13
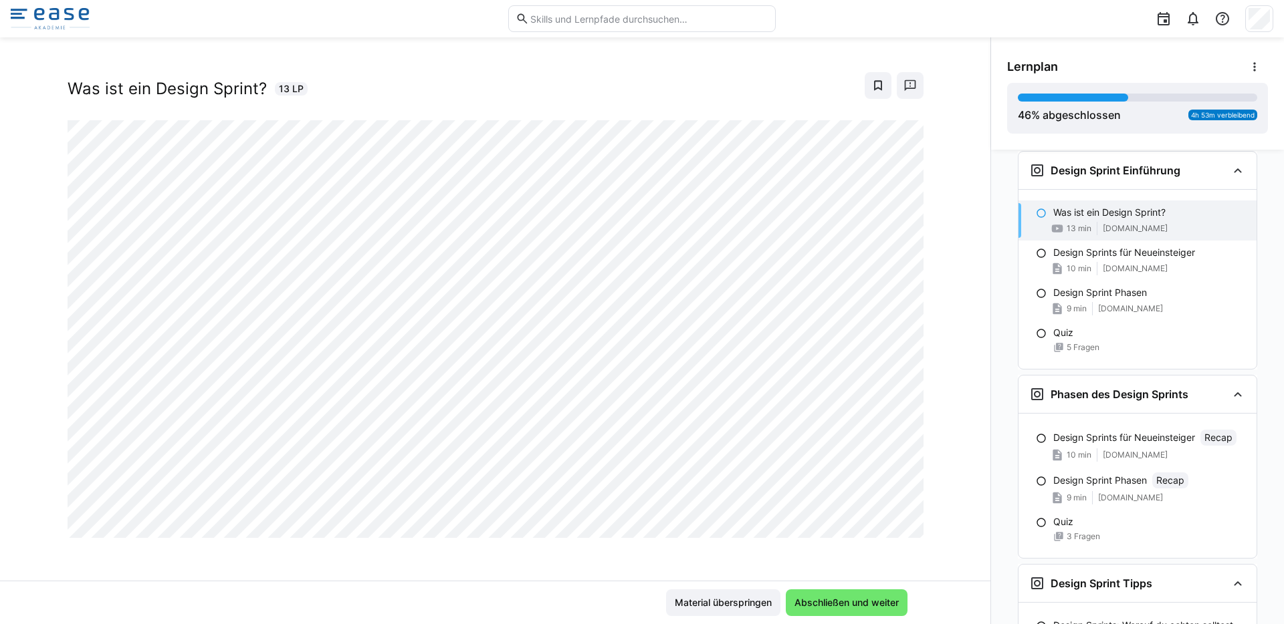
scroll to position [888, 0]
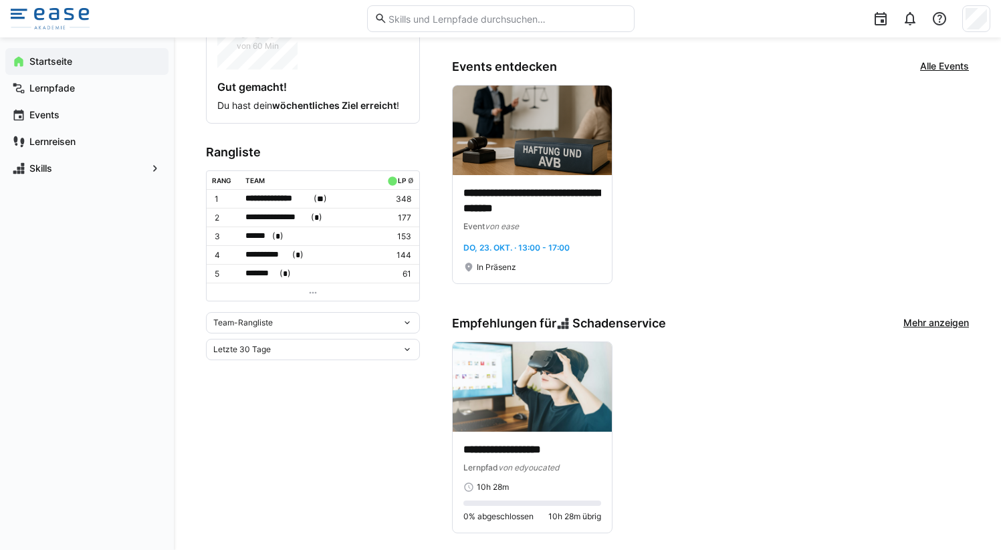
scroll to position [415, 0]
